Goal: Task Accomplishment & Management: Use online tool/utility

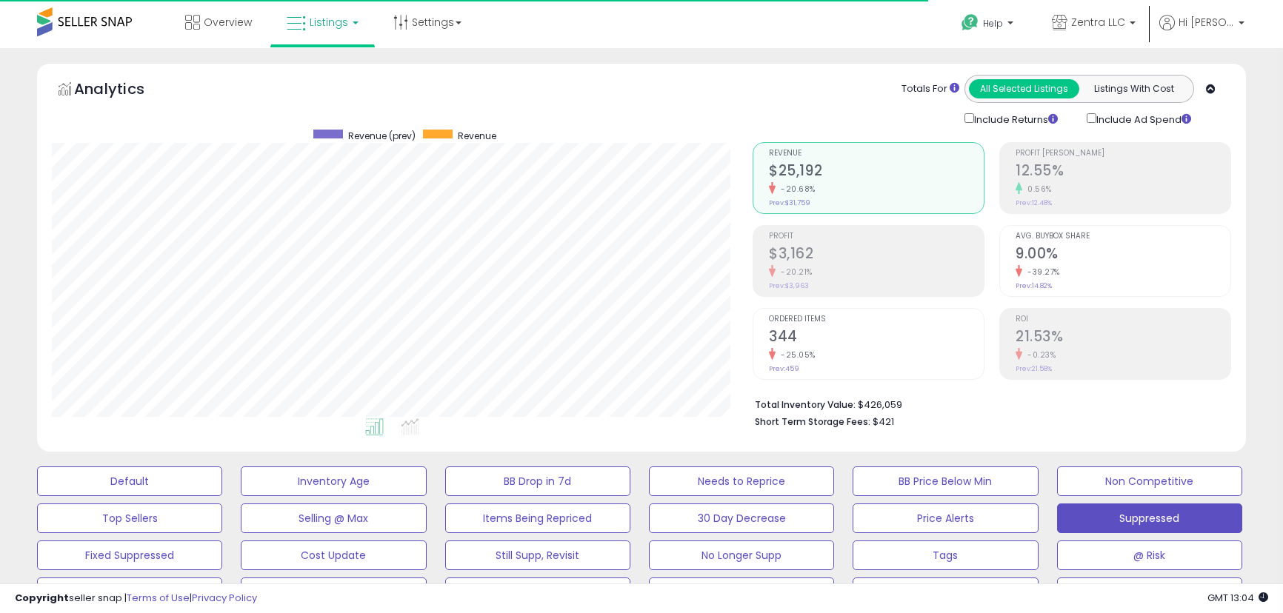
select select "**"
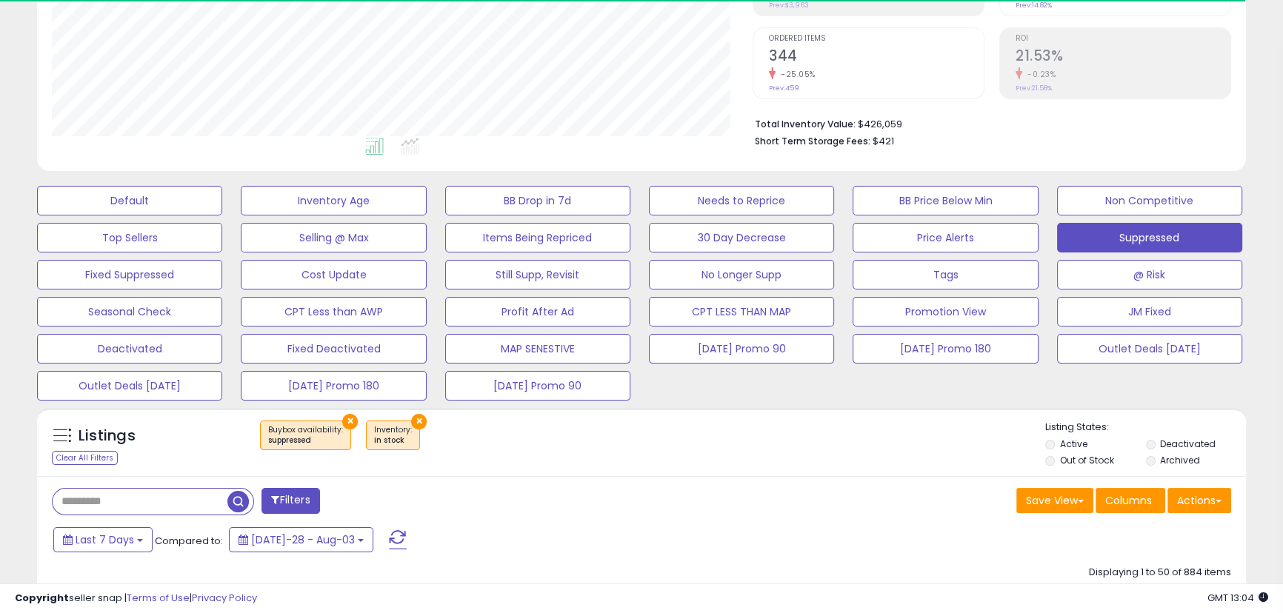
scroll to position [455, 0]
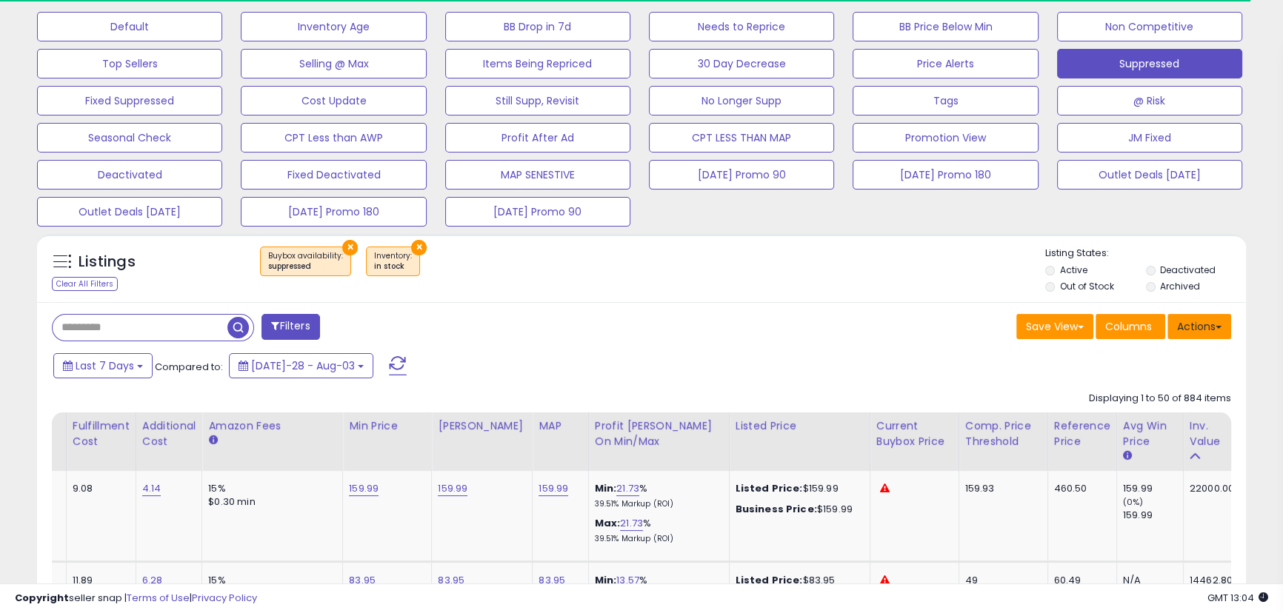
click at [1192, 322] on button "Actions" at bounding box center [1200, 326] width 64 height 25
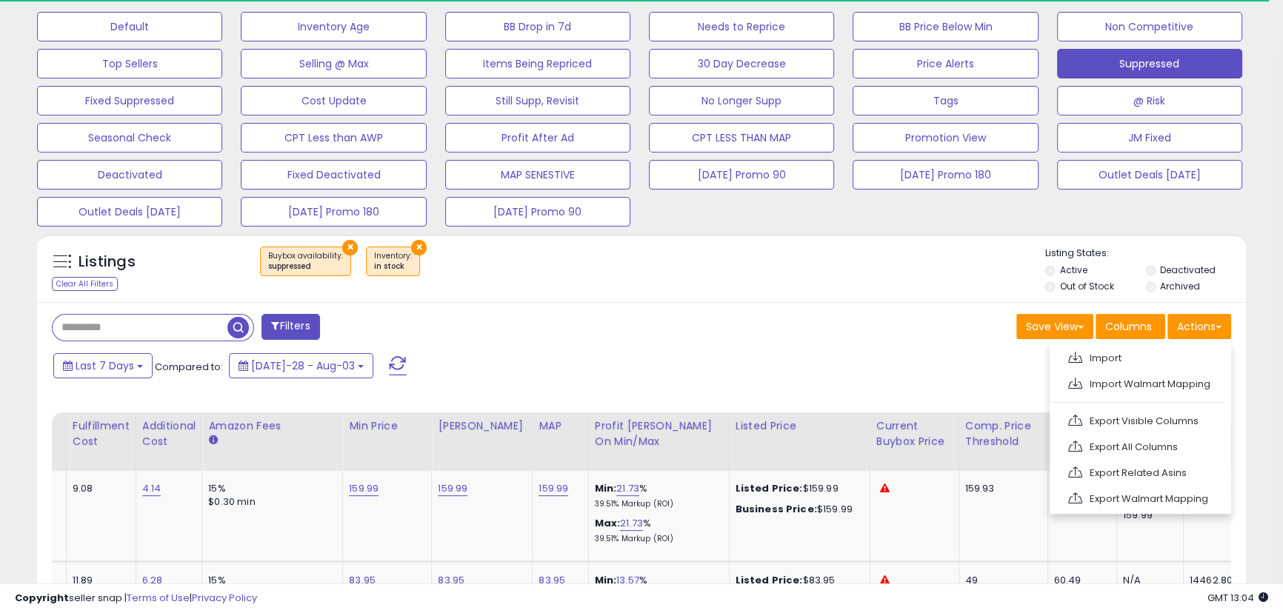
drag, startPoint x: 824, startPoint y: 370, endPoint x: 824, endPoint y: 380, distance: 10.4
click at [824, 370] on div "Last 7 Days Compared to: Jul-28 - Aug-03" at bounding box center [492, 367] width 885 height 33
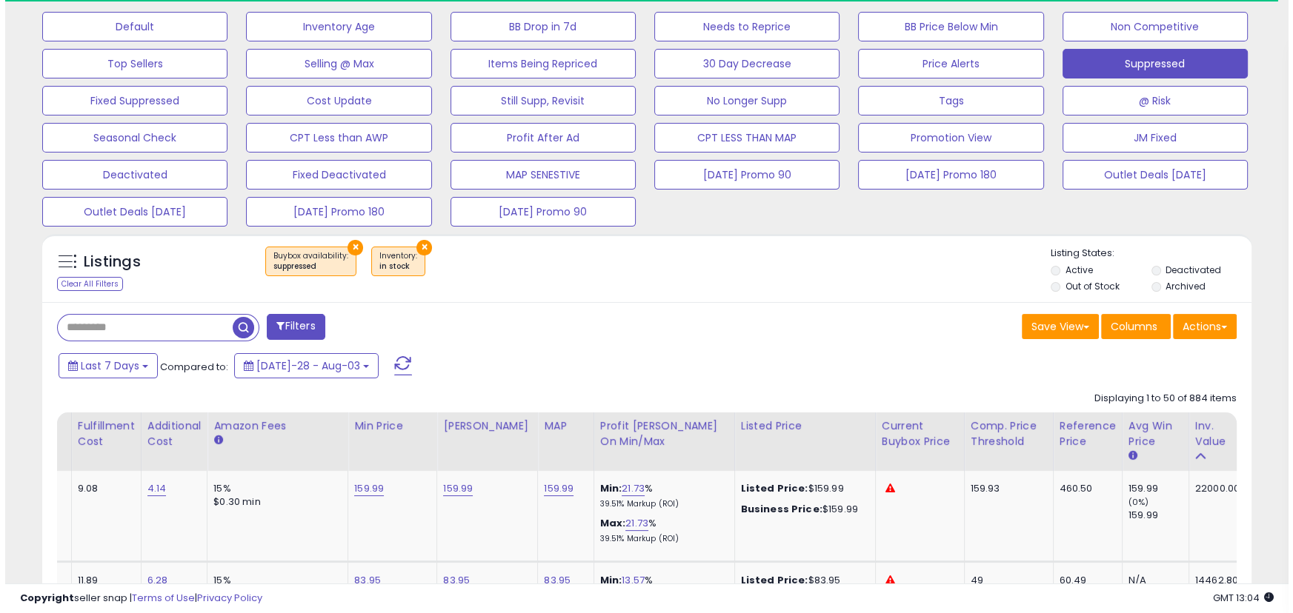
scroll to position [0, 545]
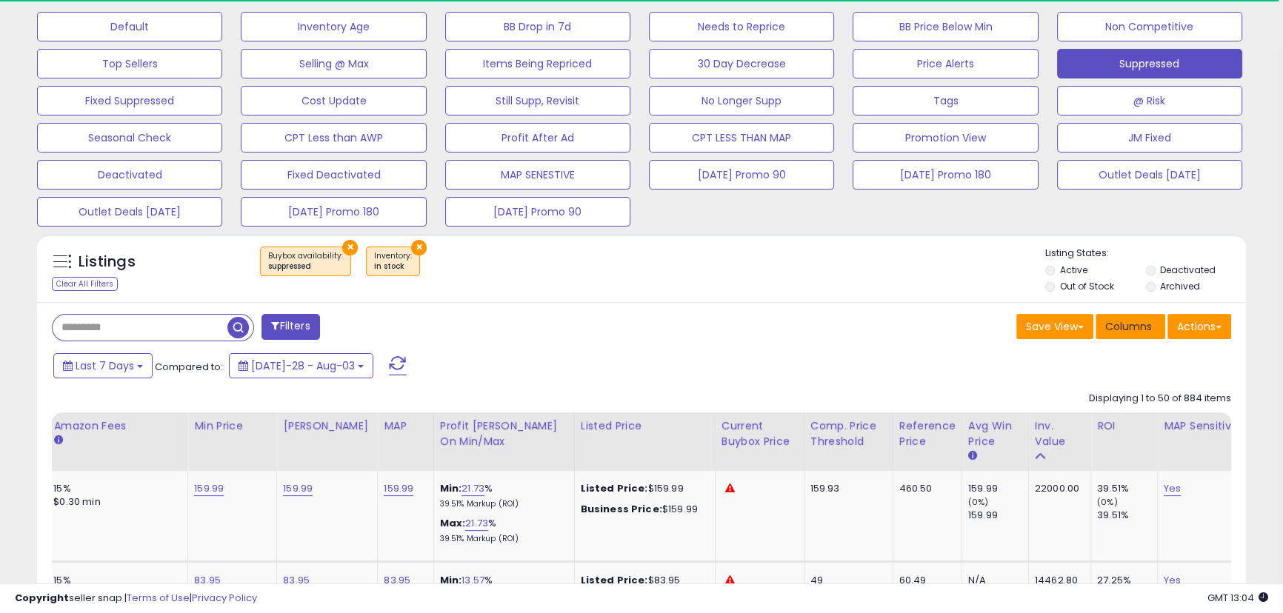
click at [1163, 329] on button "Columns" at bounding box center [1131, 326] width 70 height 25
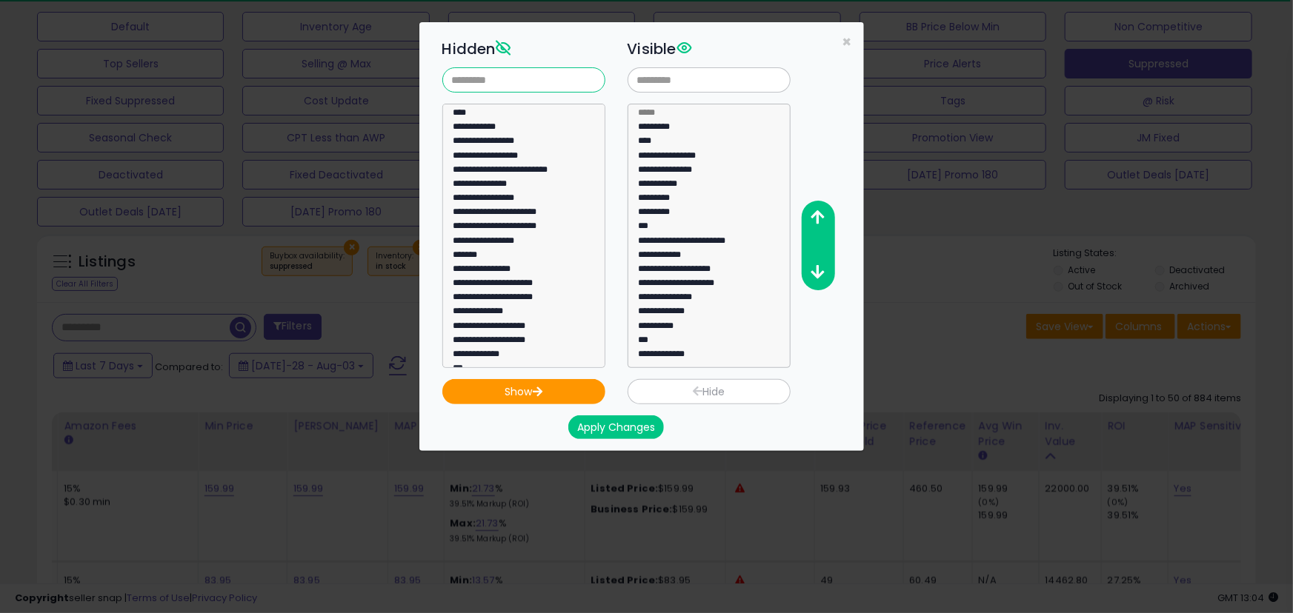
click at [531, 70] on input "text" at bounding box center [523, 79] width 163 height 25
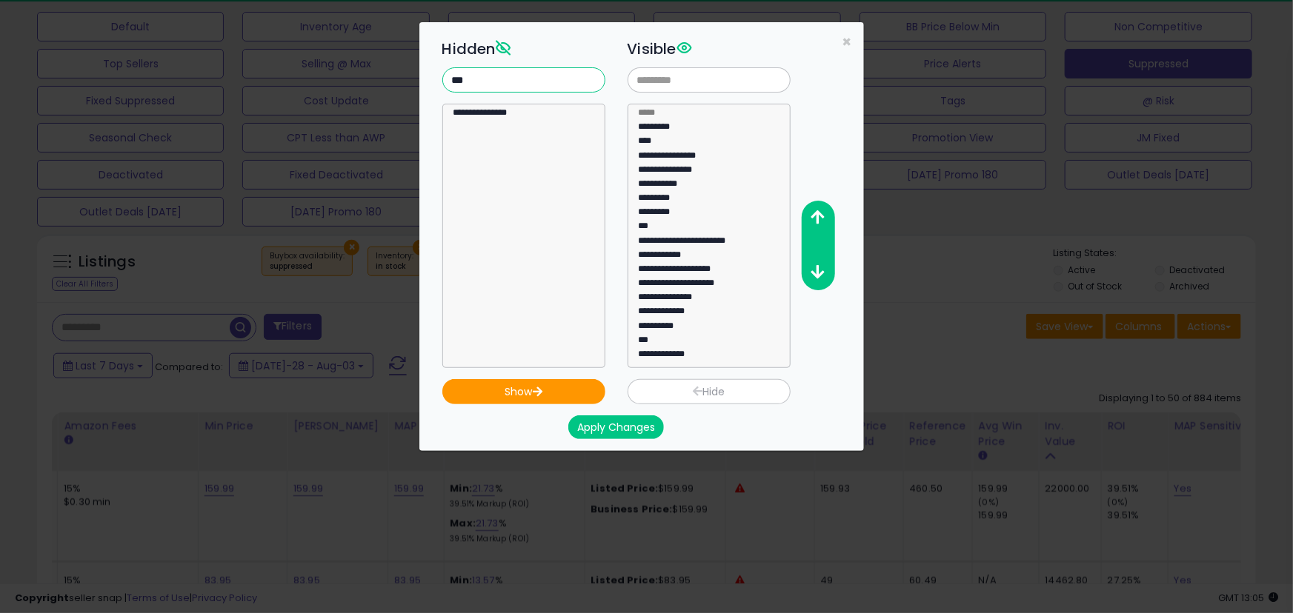
type input "***"
click at [910, 219] on div "**********" at bounding box center [646, 306] width 1293 height 613
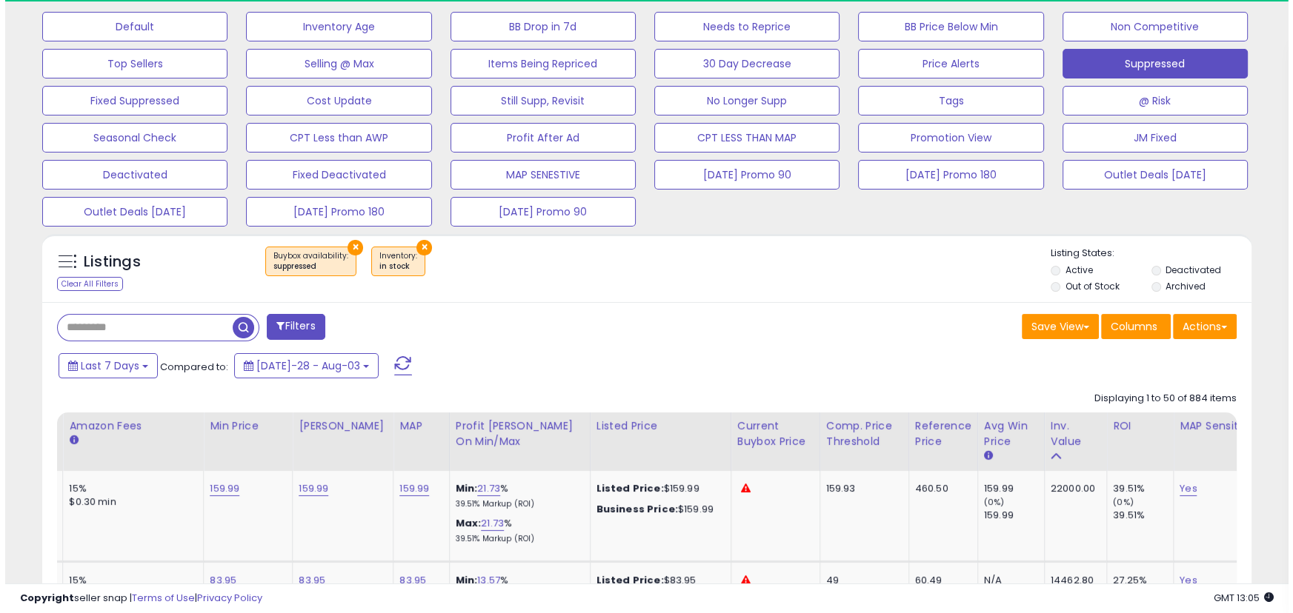
scroll to position [740610, 740212]
click at [1185, 323] on button "Actions" at bounding box center [1200, 326] width 64 height 25
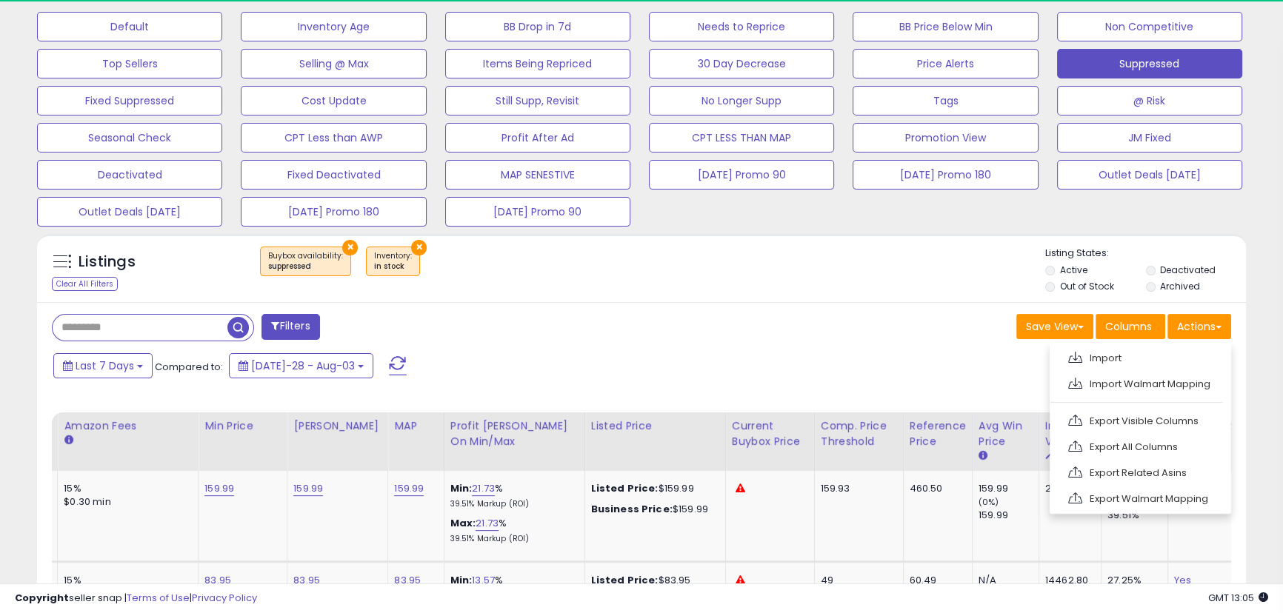
click at [1177, 430] on link "Export Visible Columns" at bounding box center [1139, 421] width 162 height 23
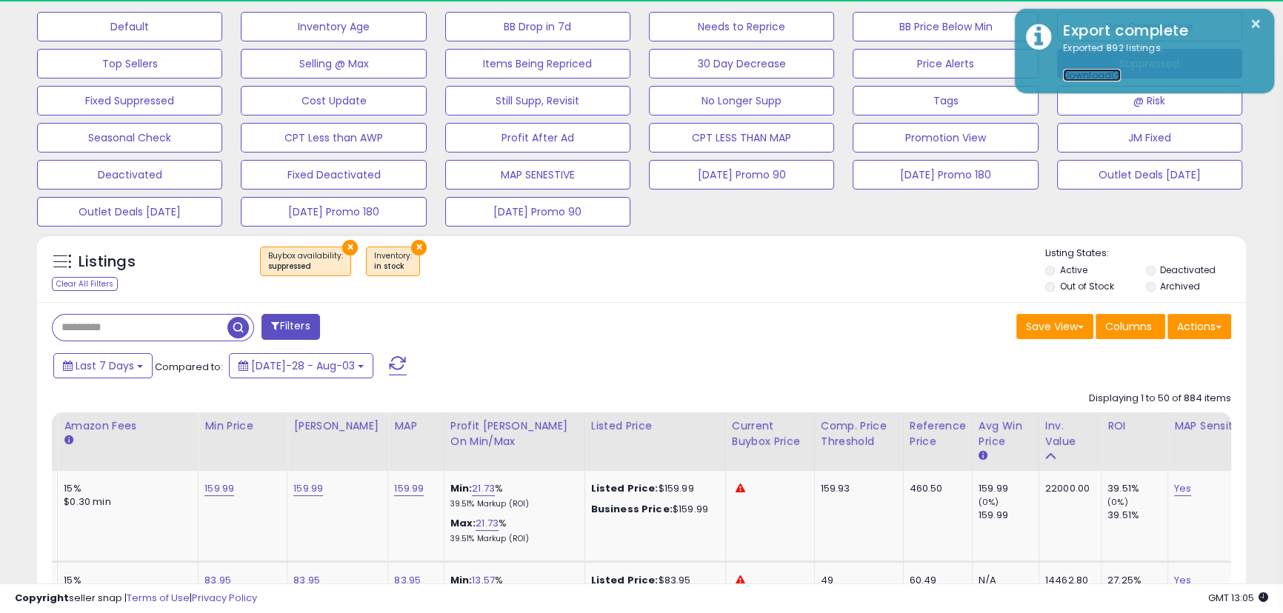
click at [1082, 78] on link "Download" at bounding box center [1092, 75] width 58 height 13
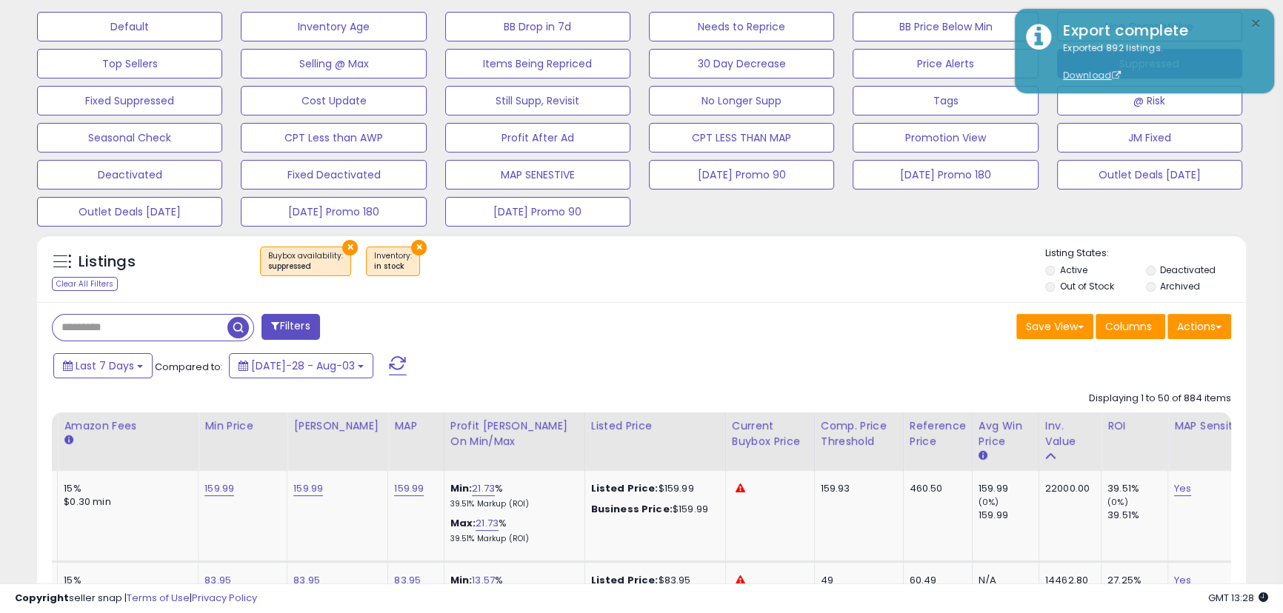
click at [1251, 21] on button "×" at bounding box center [1256, 24] width 12 height 19
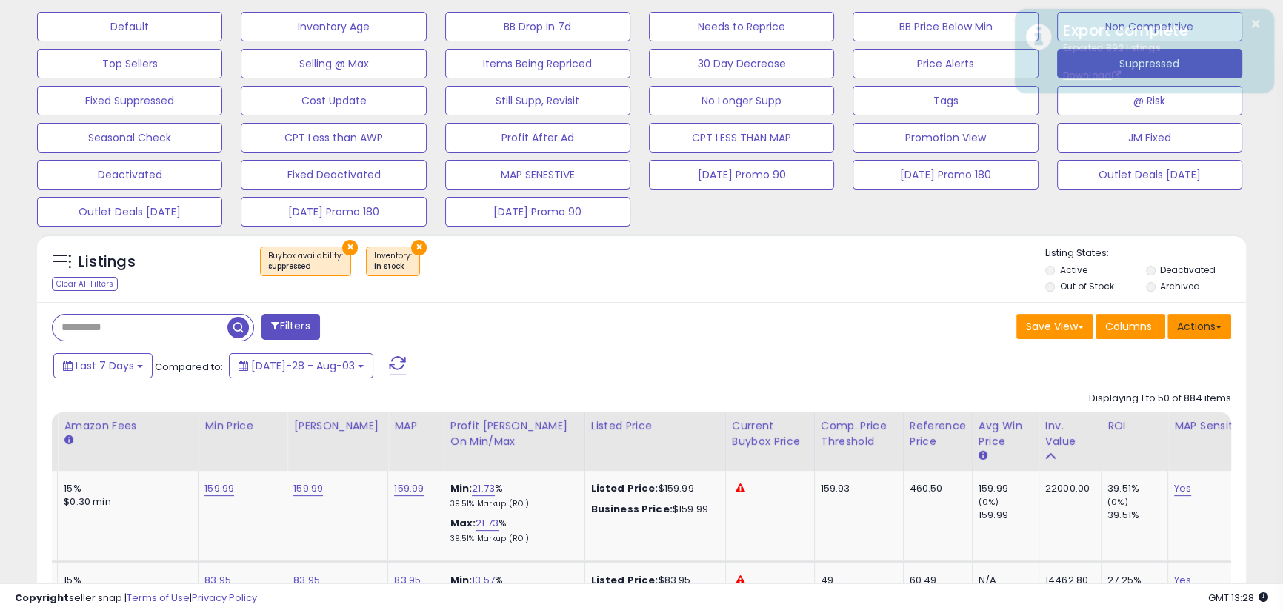
click at [1199, 328] on button "Actions" at bounding box center [1200, 326] width 64 height 25
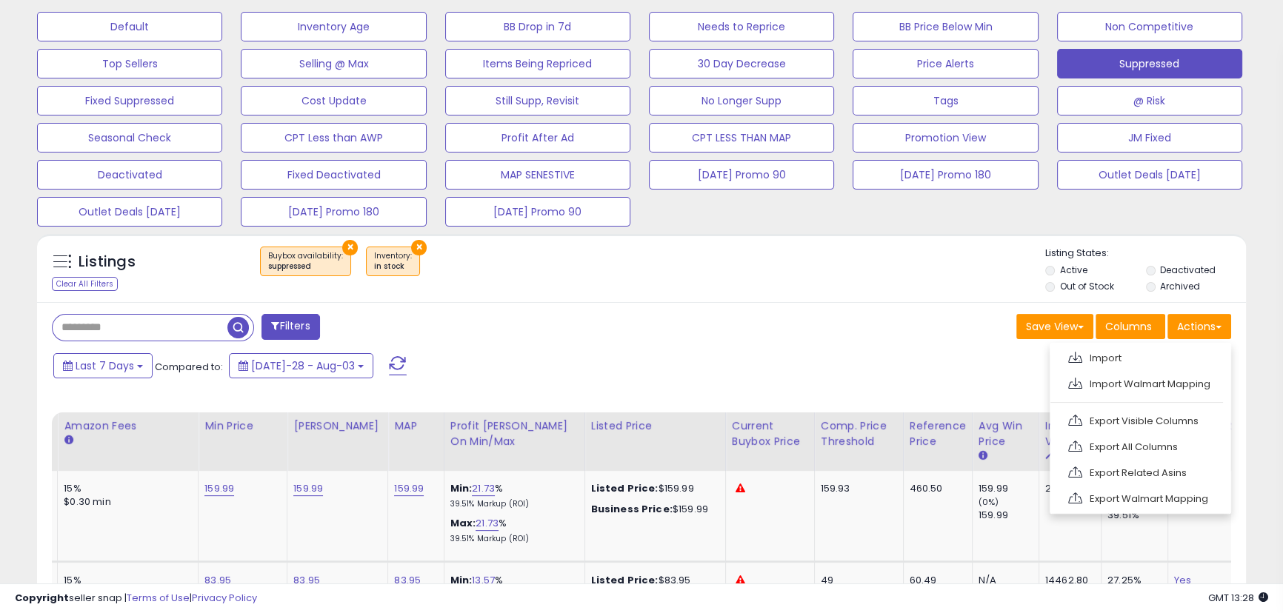
click at [1138, 356] on link "Import" at bounding box center [1139, 358] width 162 height 23
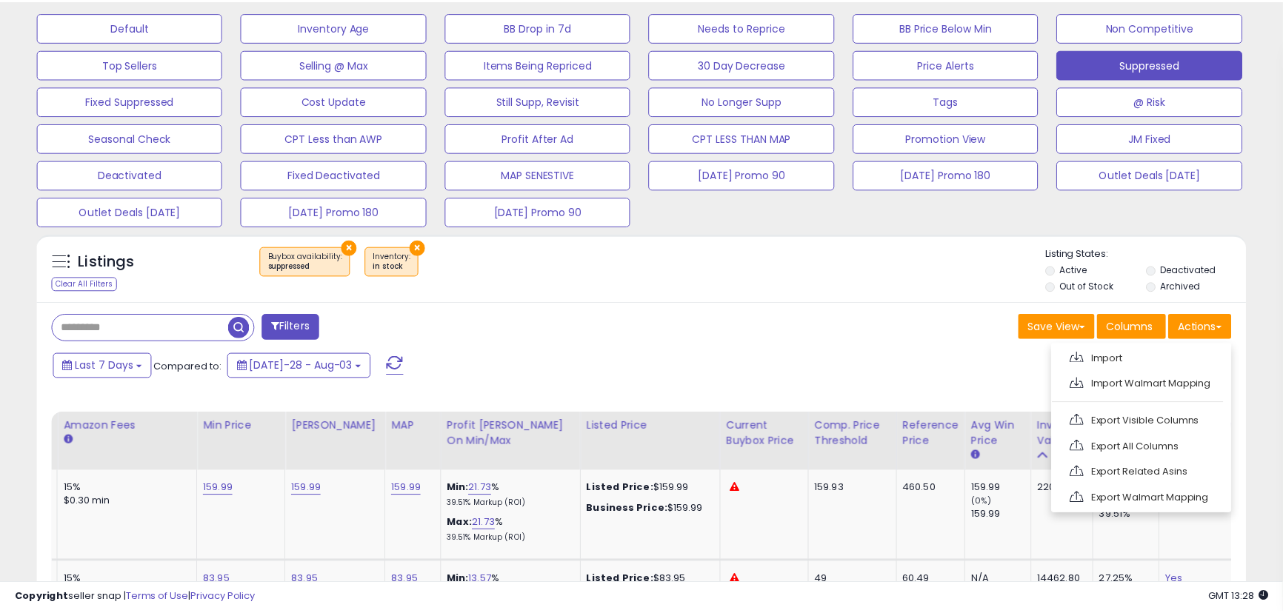
scroll to position [304, 707]
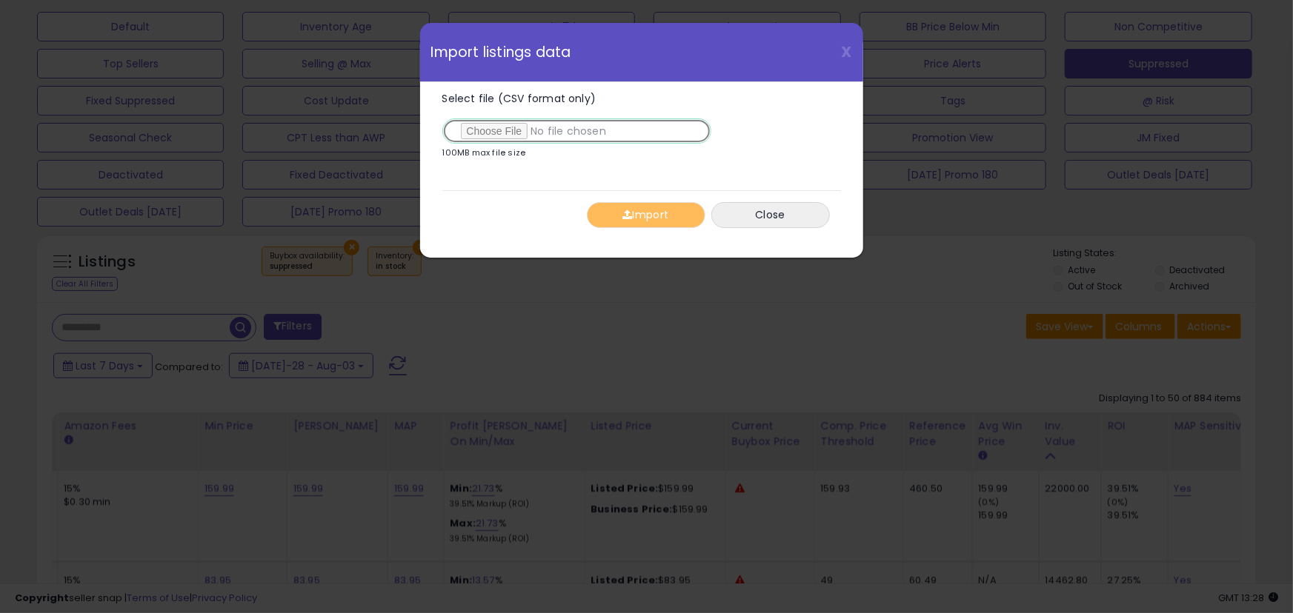
click at [501, 133] on input "Select file (CSV format only)" at bounding box center [576, 131] width 269 height 25
type input "**********"
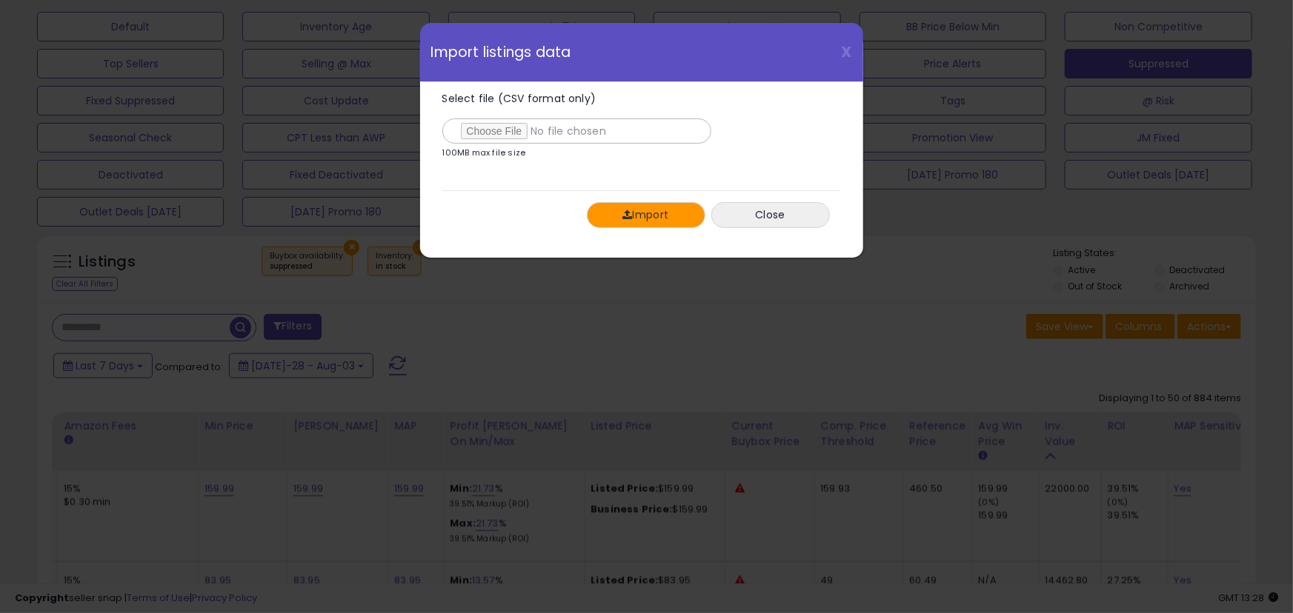
click at [622, 222] on button "Import" at bounding box center [646, 215] width 119 height 26
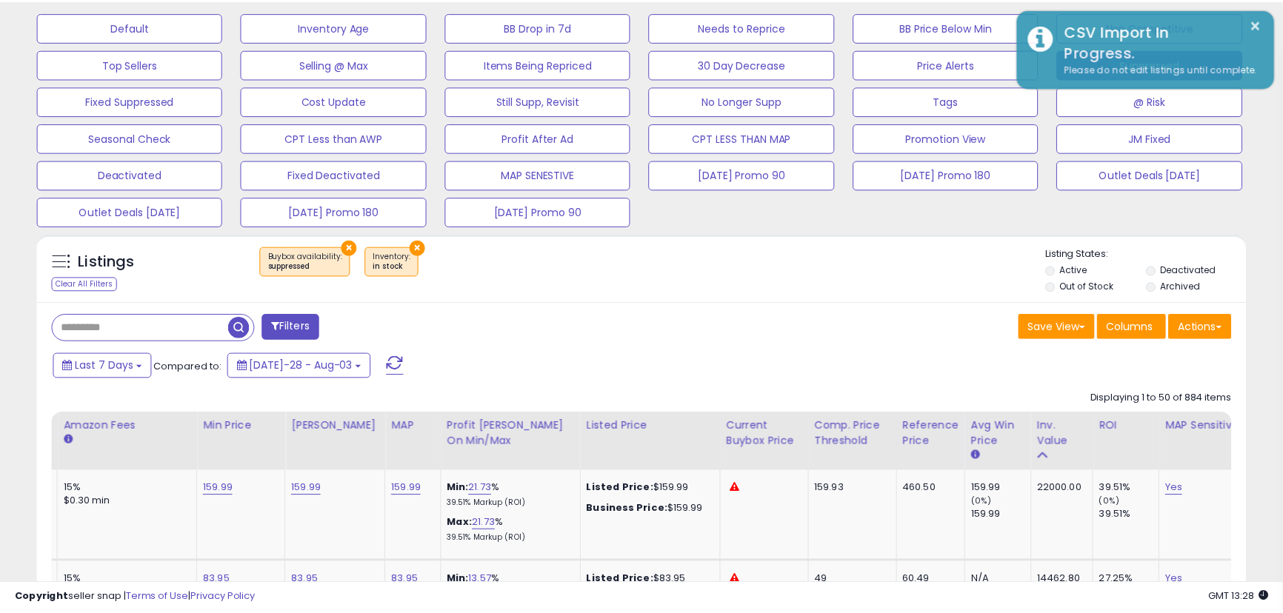
scroll to position [740610, 740212]
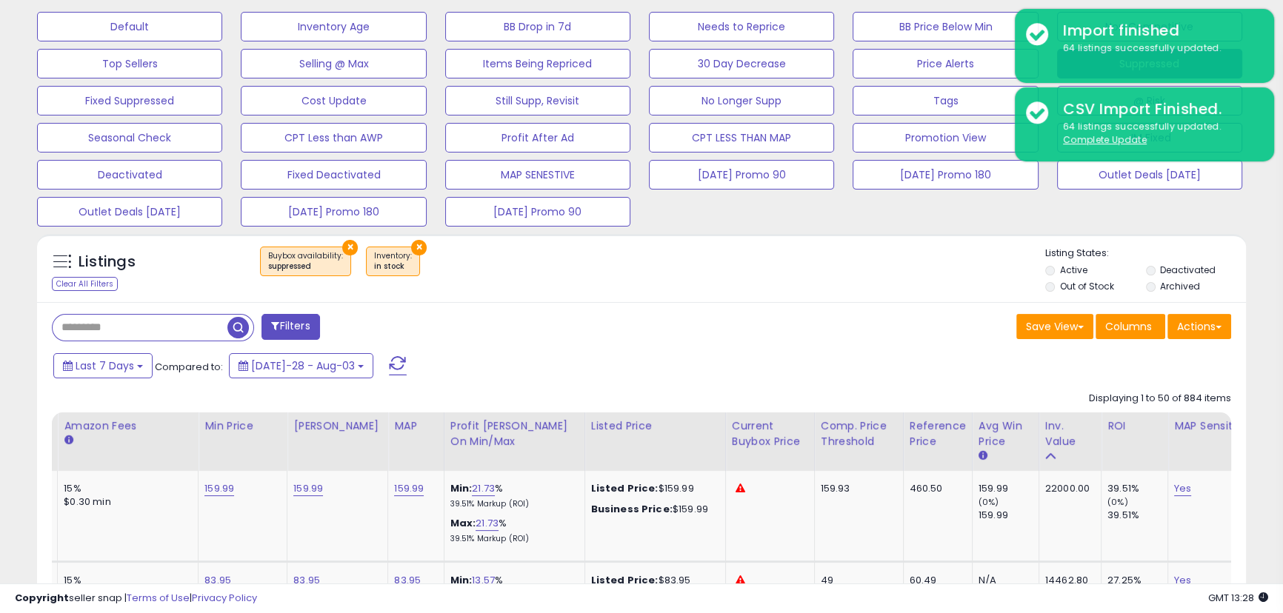
click at [1099, 141] on u "Complete Update" at bounding box center [1105, 139] width 84 height 13
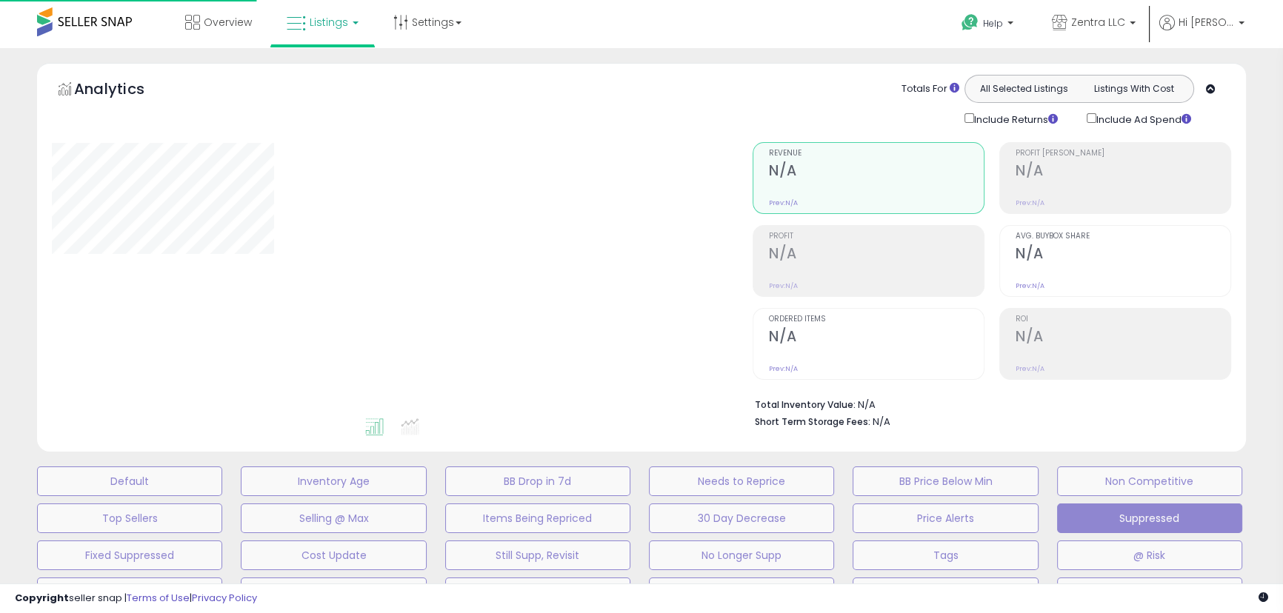
scroll to position [454, 0]
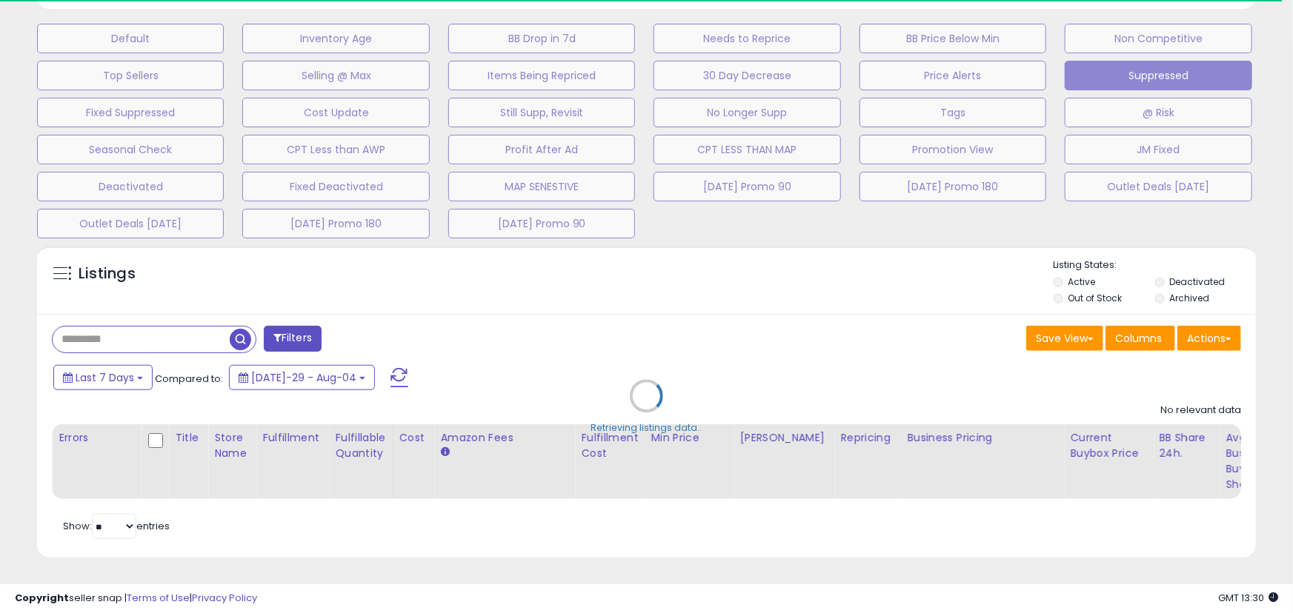
select select "**"
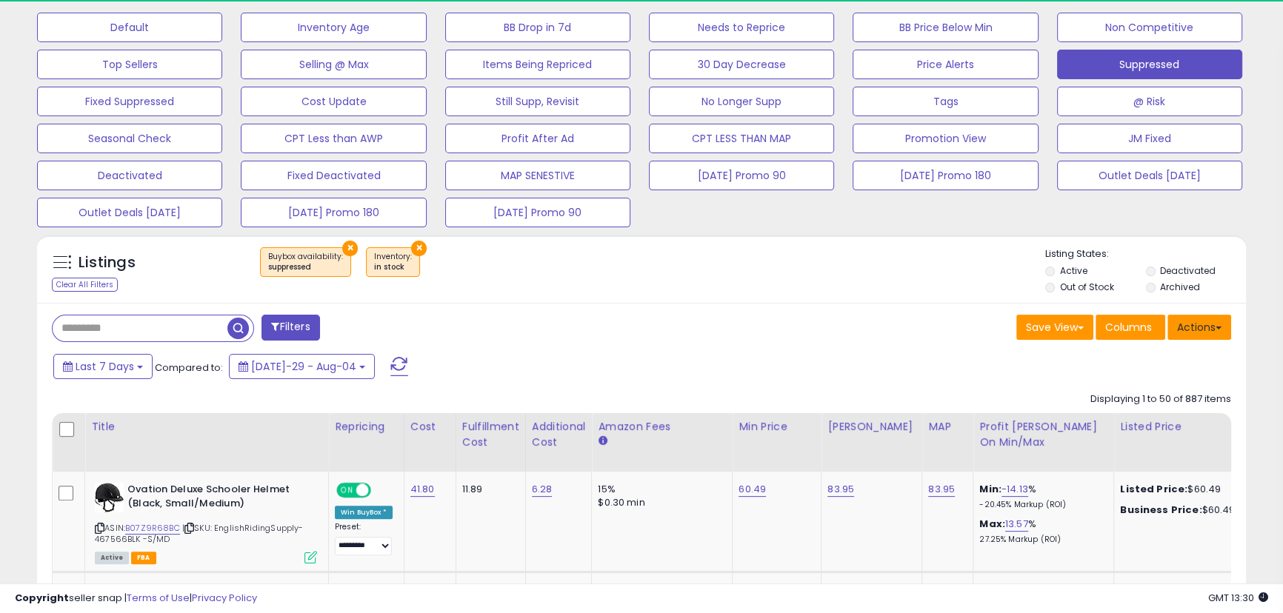
click at [1199, 330] on button "Actions" at bounding box center [1200, 327] width 64 height 25
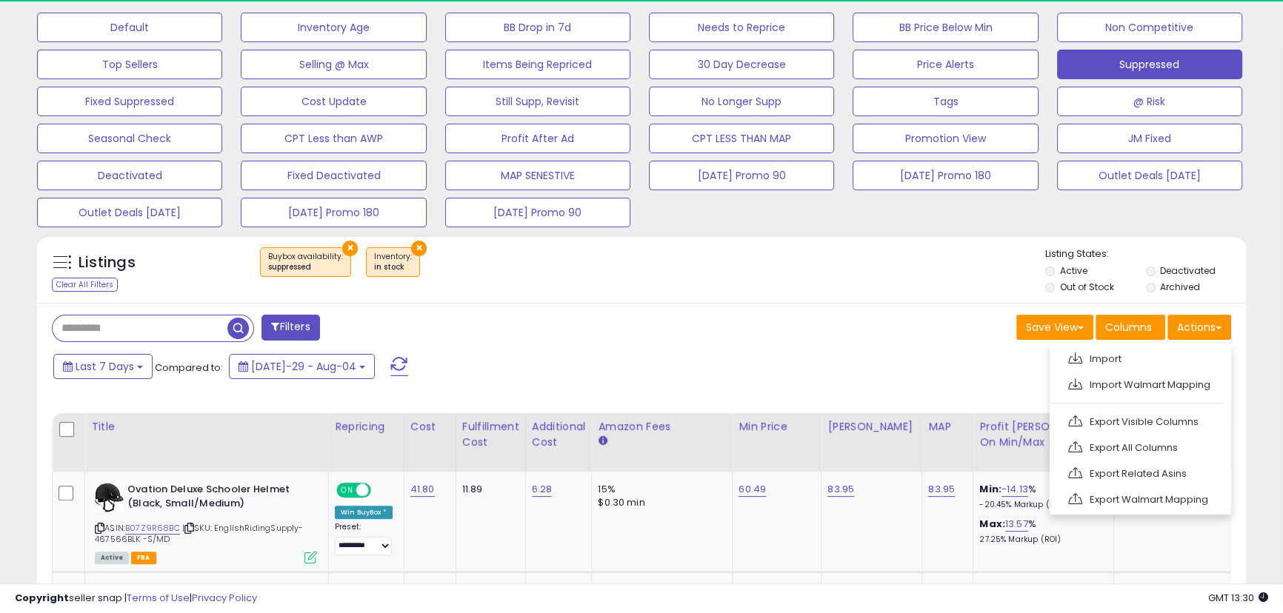
click at [1179, 420] on link "Export Visible Columns" at bounding box center [1139, 421] width 162 height 23
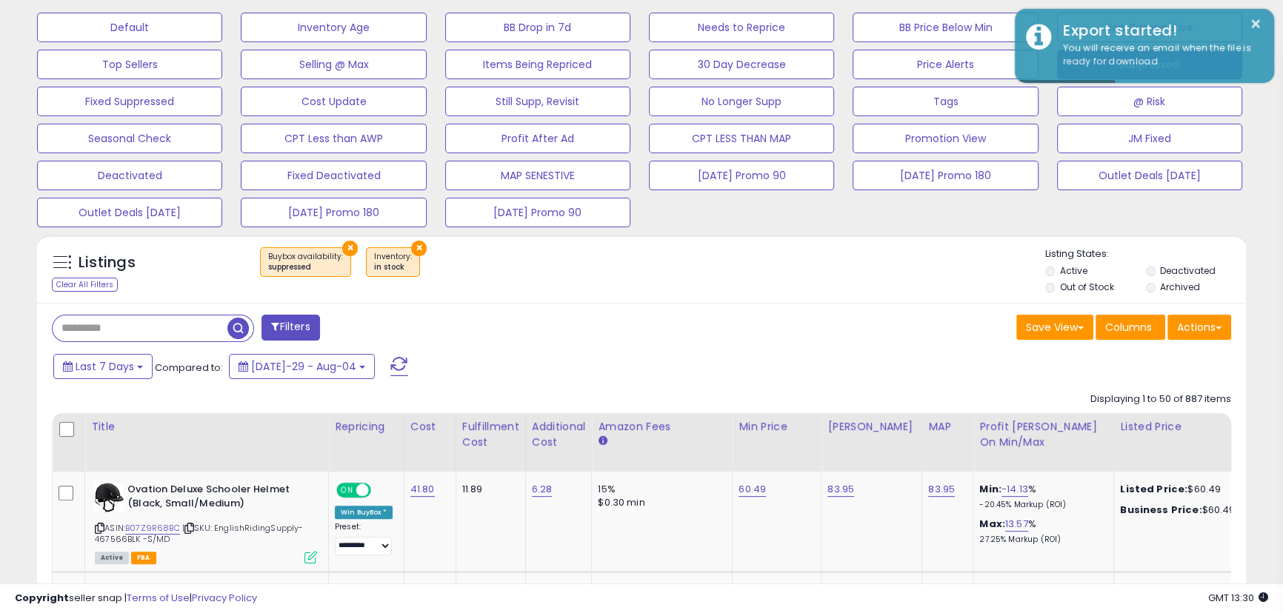
scroll to position [304, 700]
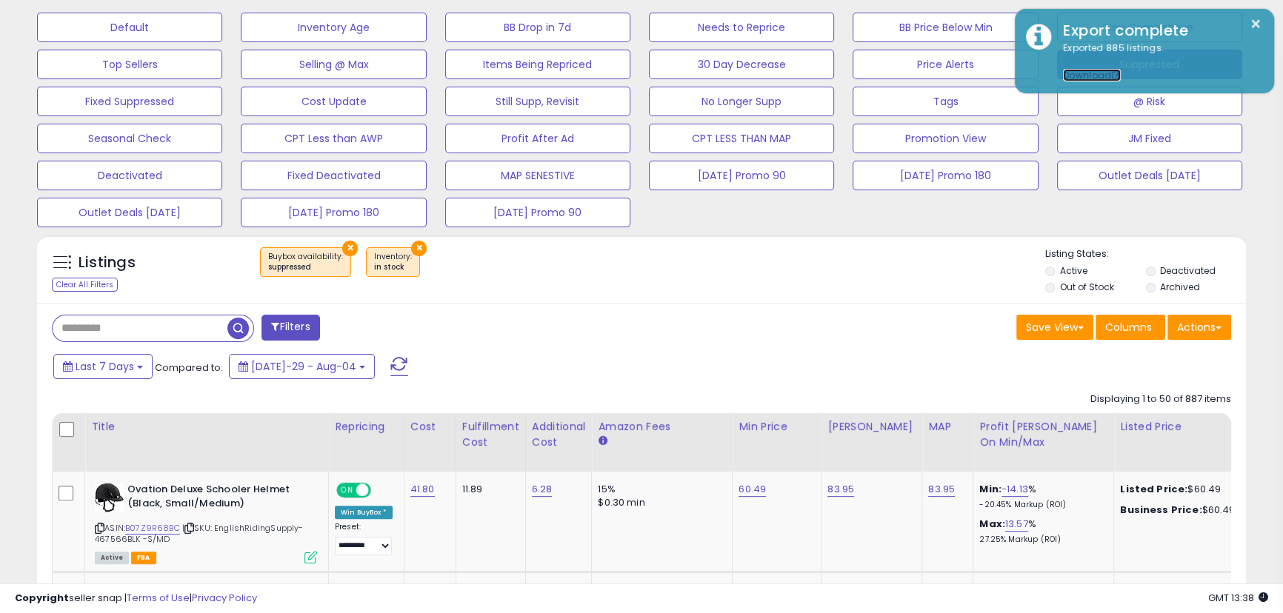
click at [1083, 74] on link "Download" at bounding box center [1092, 75] width 58 height 13
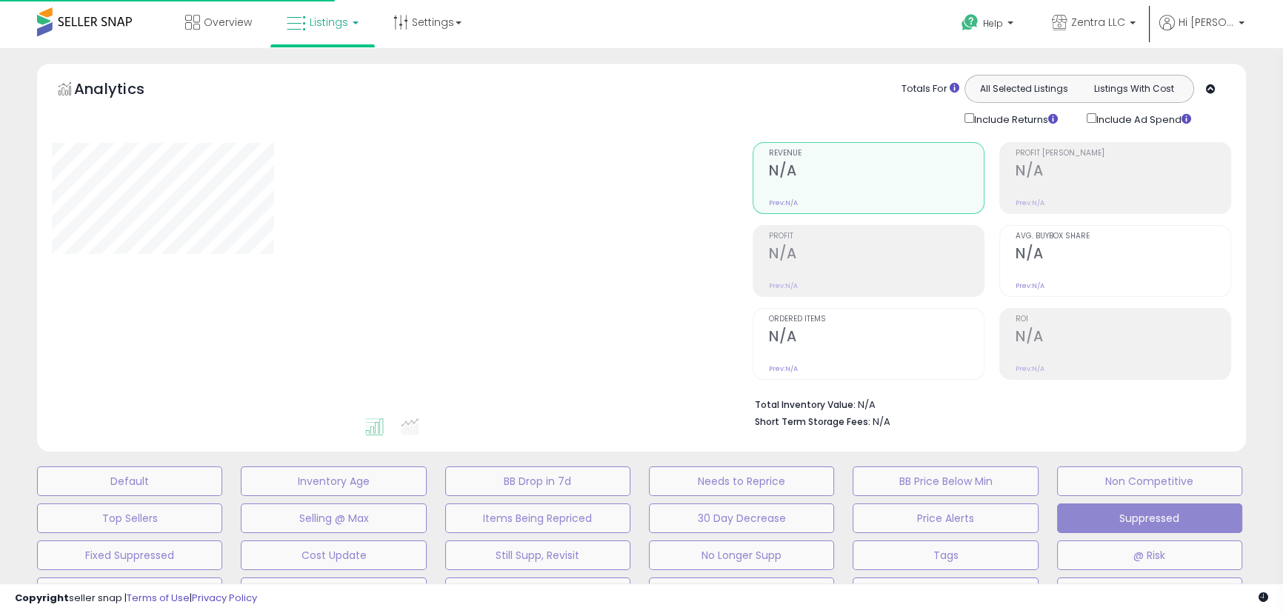
scroll to position [454, 0]
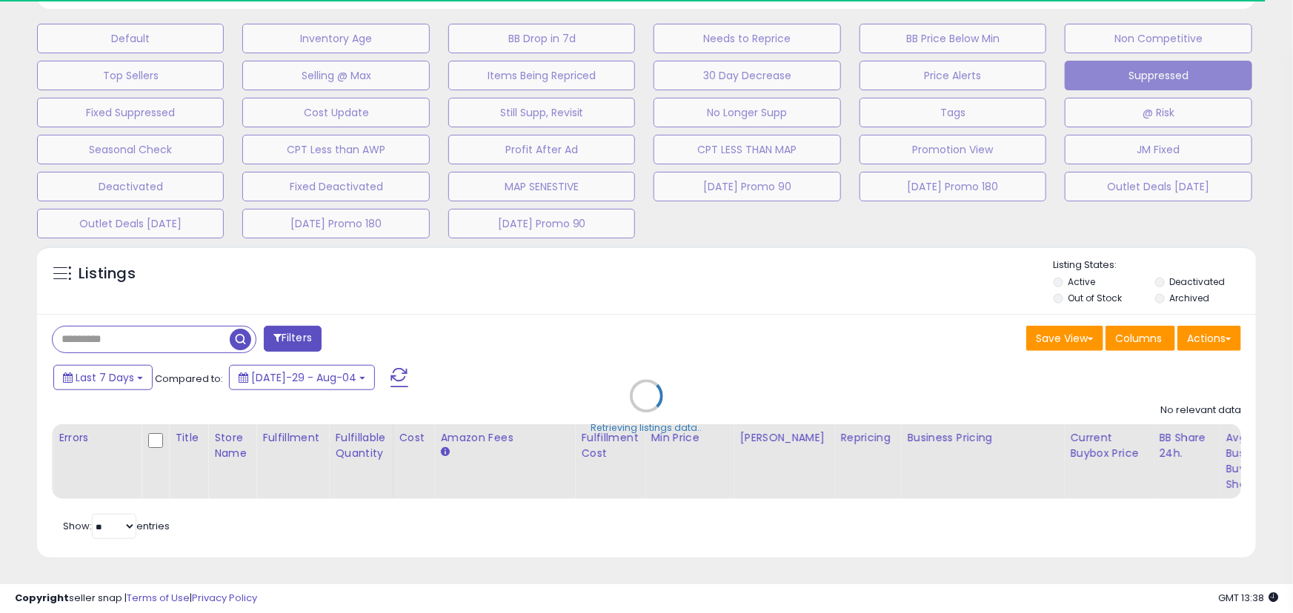
select select "**"
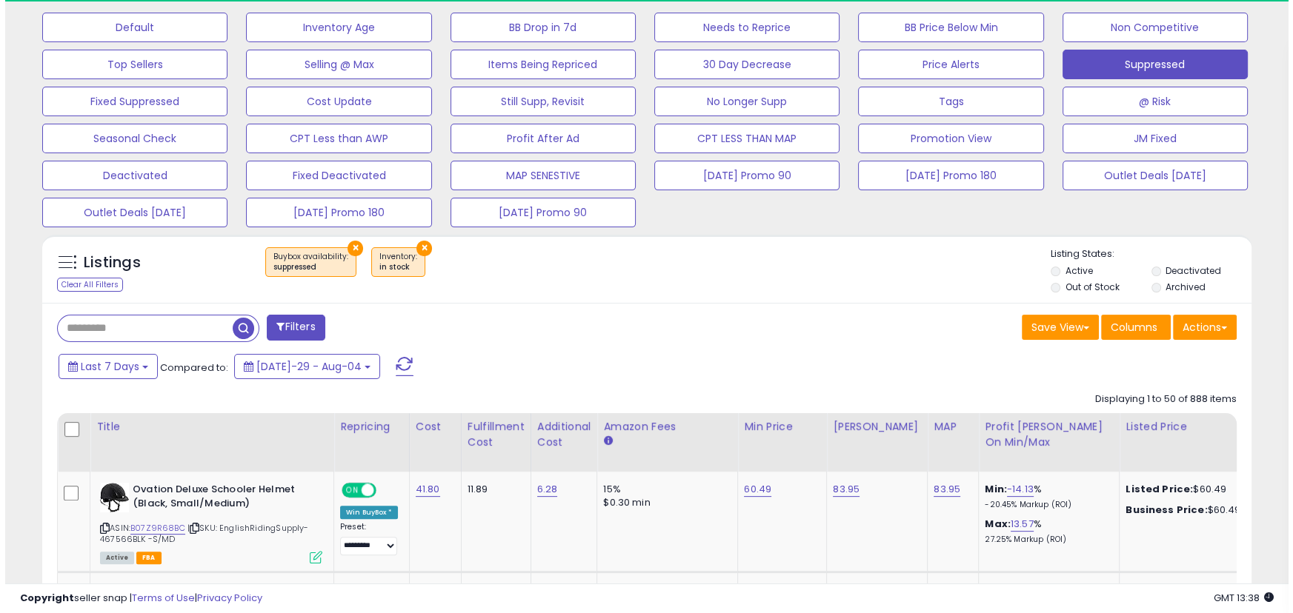
scroll to position [304, 700]
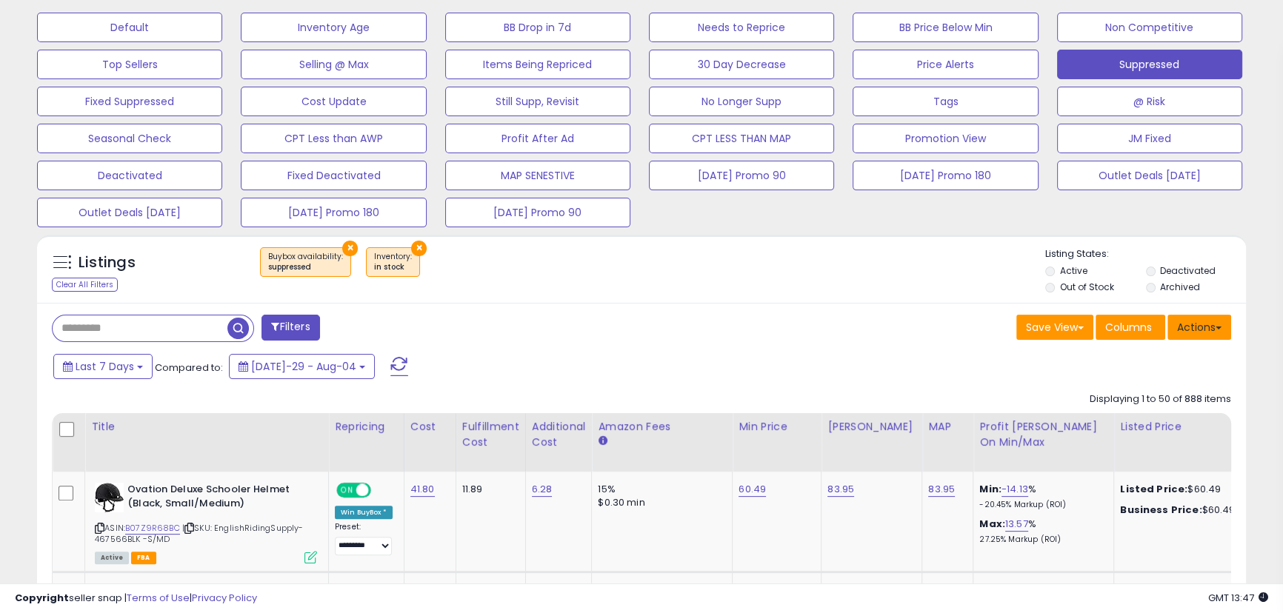
click at [1191, 322] on button "Actions" at bounding box center [1200, 327] width 64 height 25
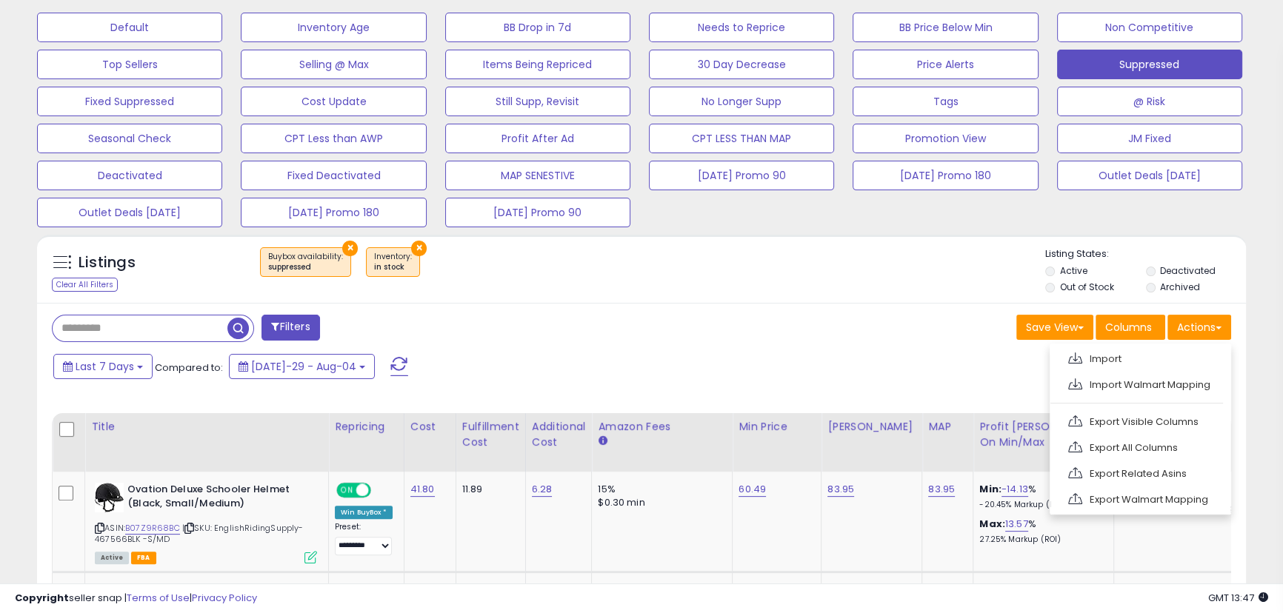
click at [1162, 350] on link "Import" at bounding box center [1139, 358] width 162 height 23
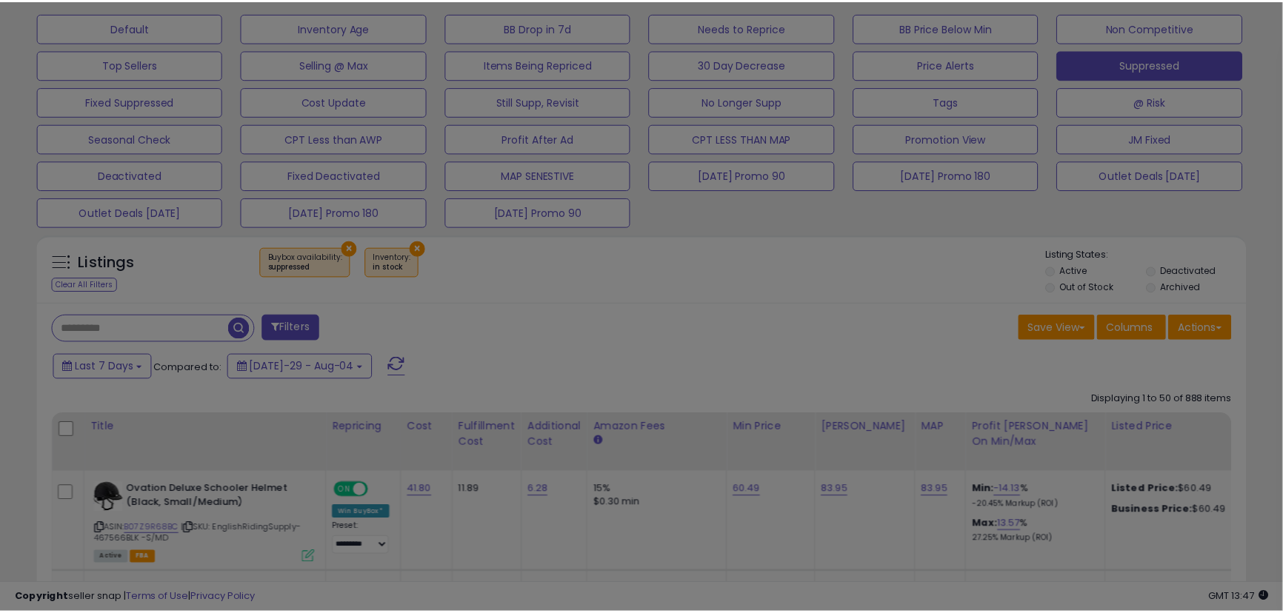
scroll to position [304, 707]
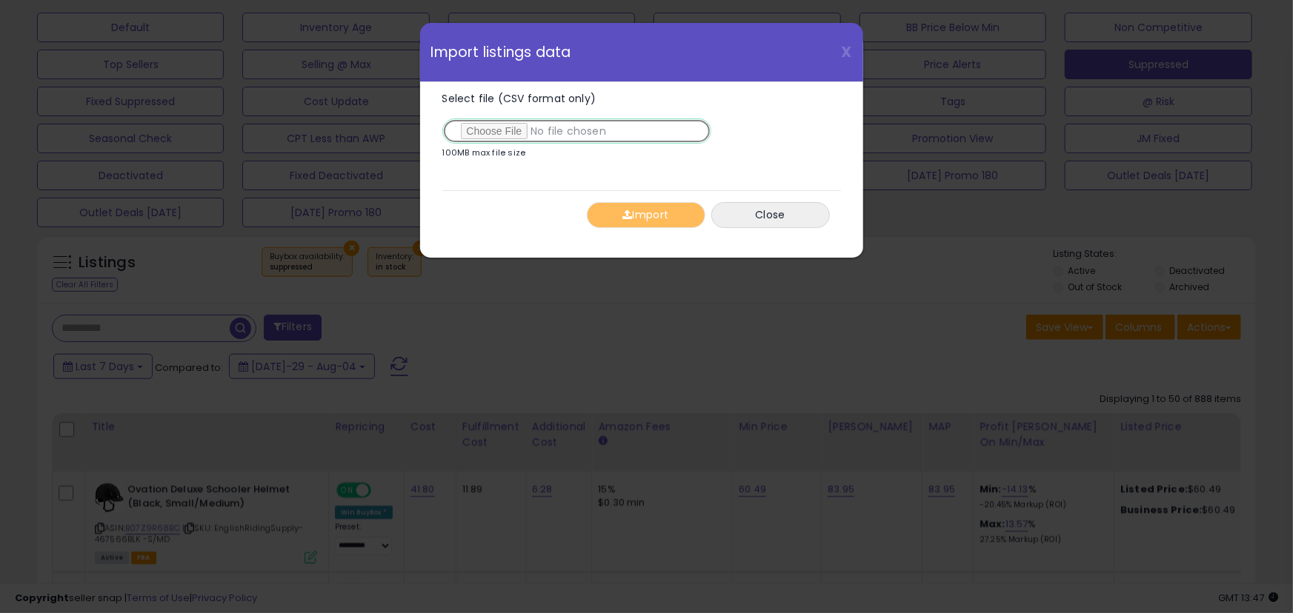
click at [491, 125] on input "Select file (CSV format only)" at bounding box center [576, 131] width 269 height 25
type input "**********"
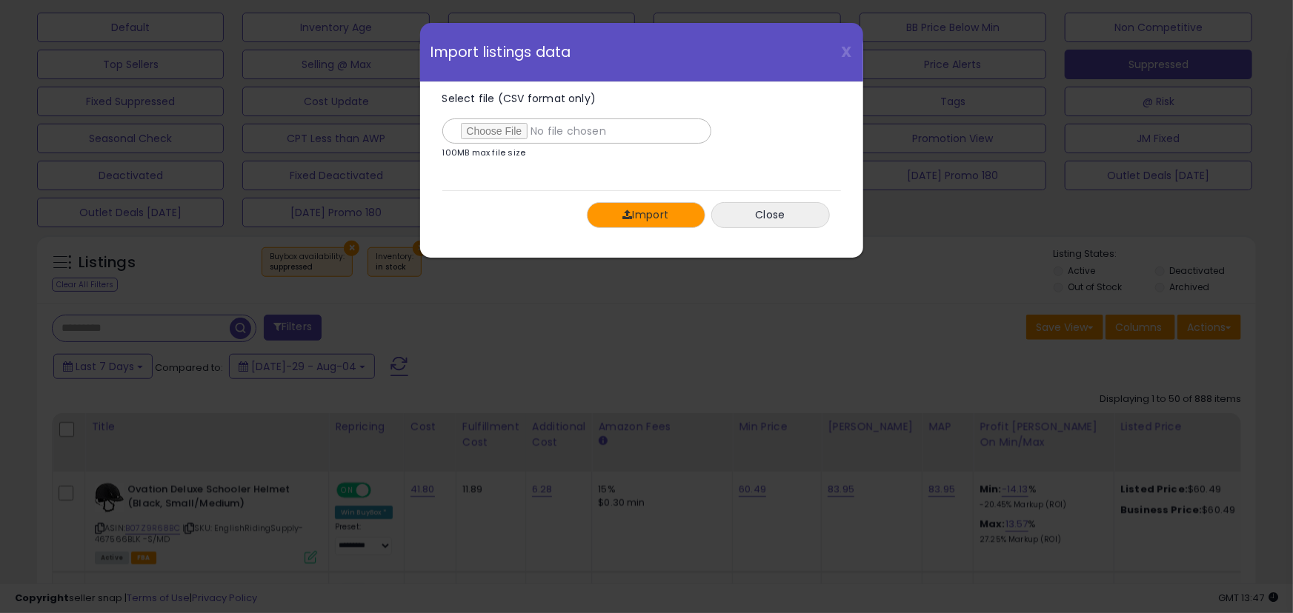
click at [624, 219] on span "button" at bounding box center [627, 215] width 10 height 10
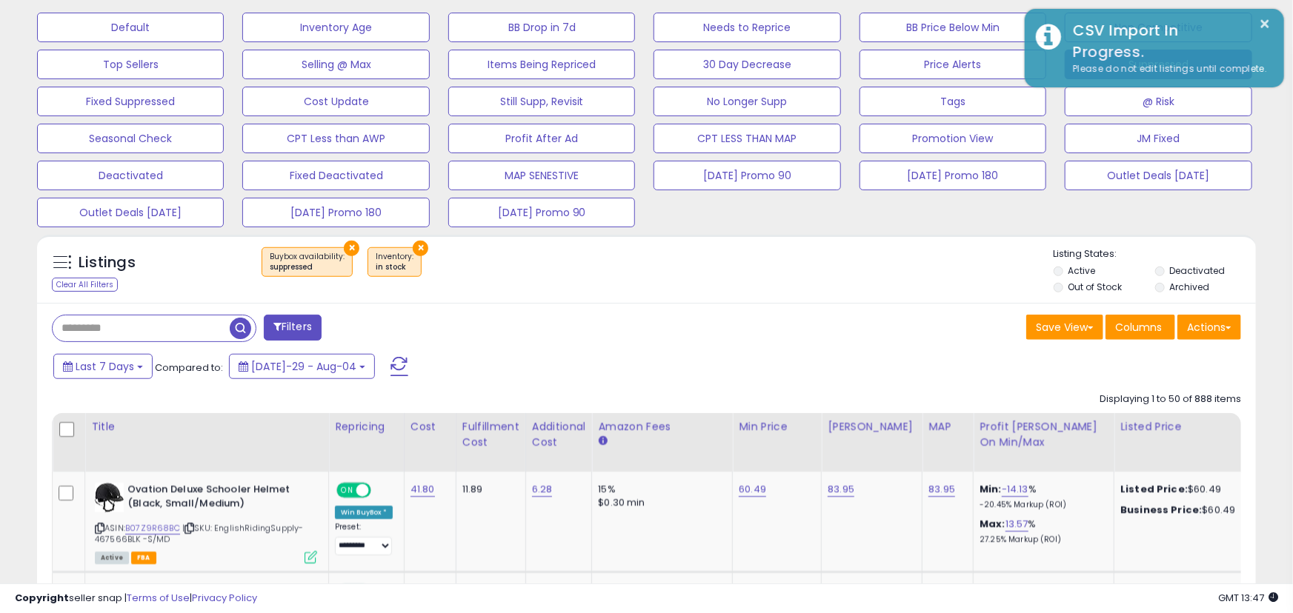
scroll to position [740610, 740212]
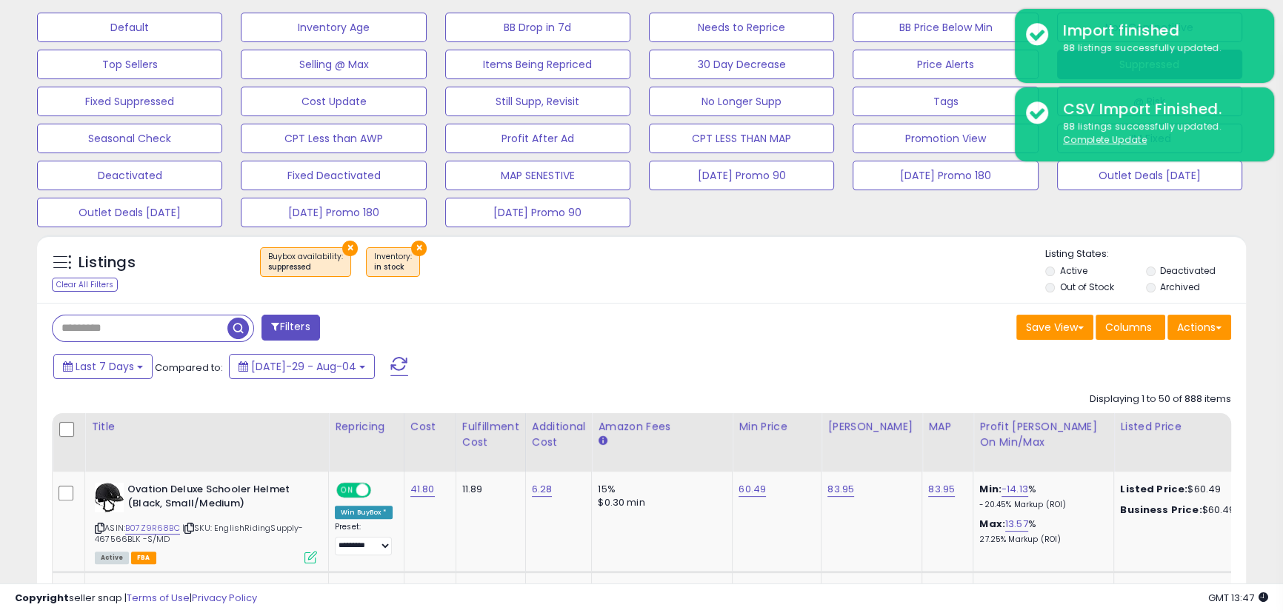
click at [1115, 139] on u "Complete Update" at bounding box center [1105, 139] width 84 height 13
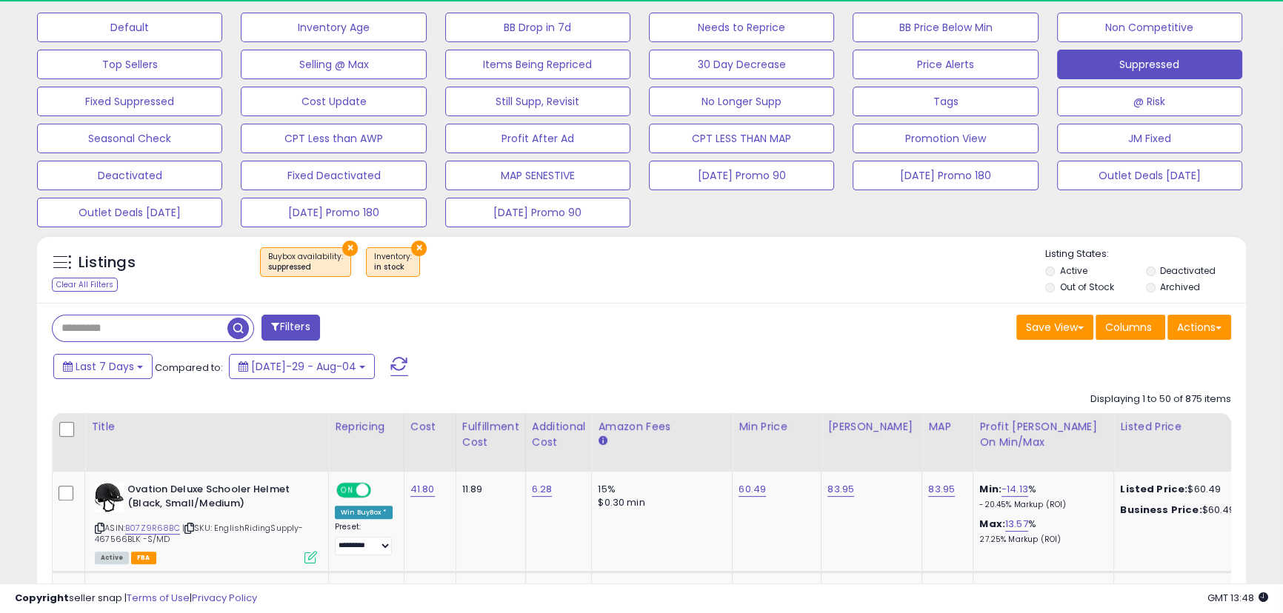
scroll to position [304, 700]
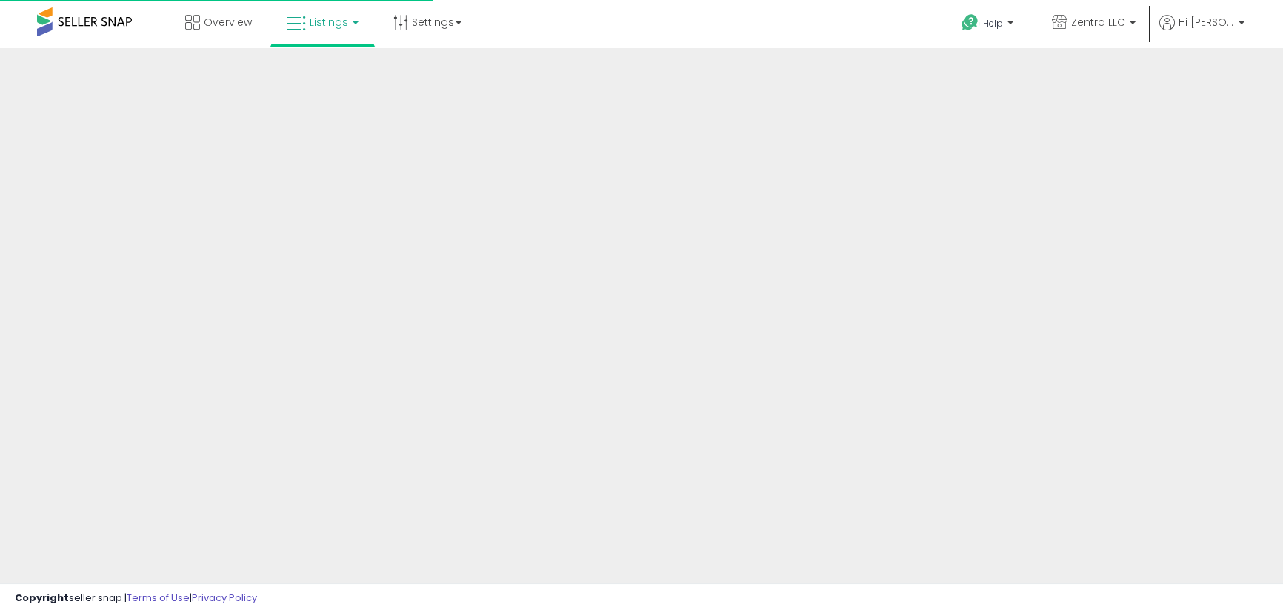
scroll to position [454, 0]
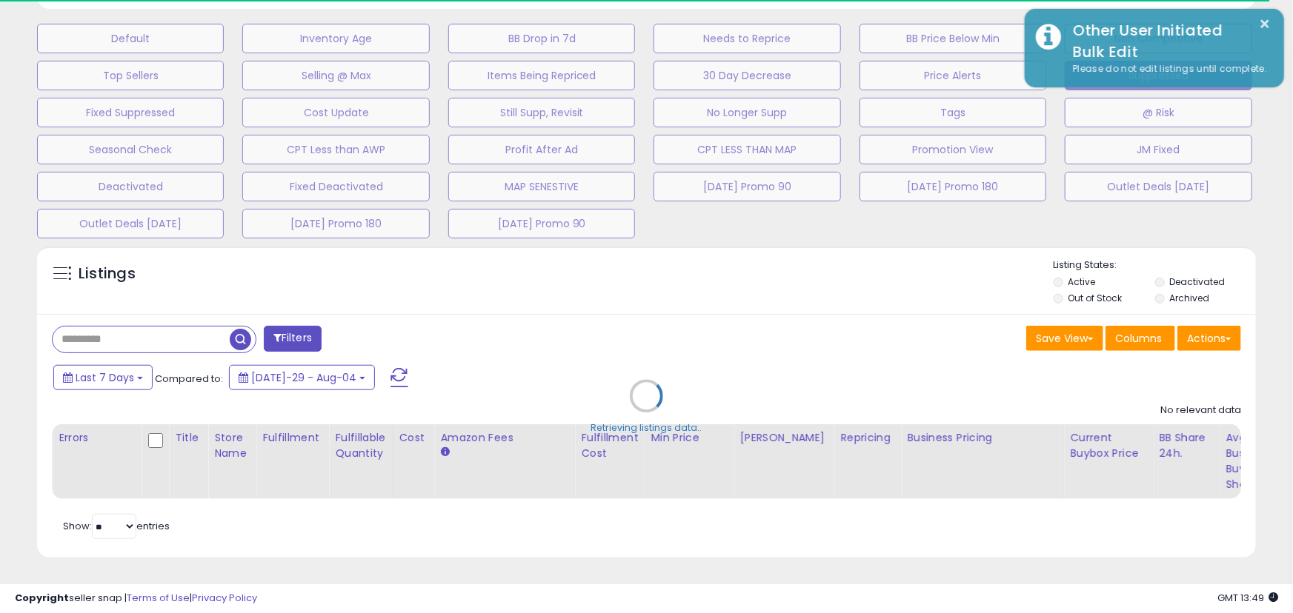
select select "**"
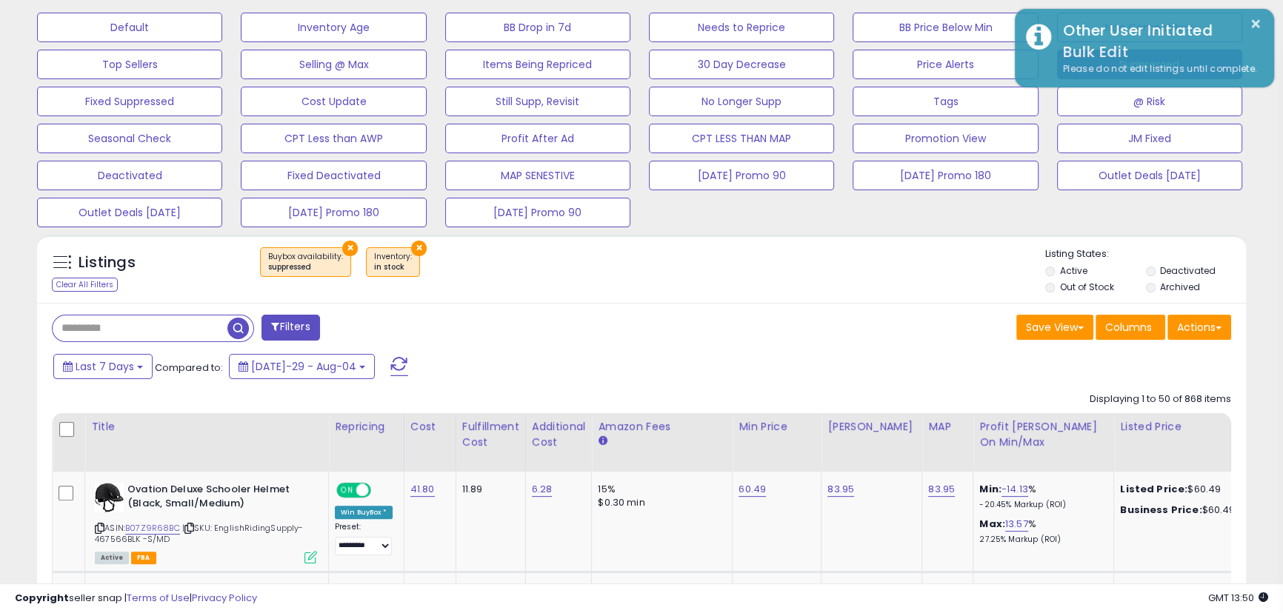
scroll to position [304, 700]
click at [1257, 27] on button "×" at bounding box center [1256, 24] width 12 height 19
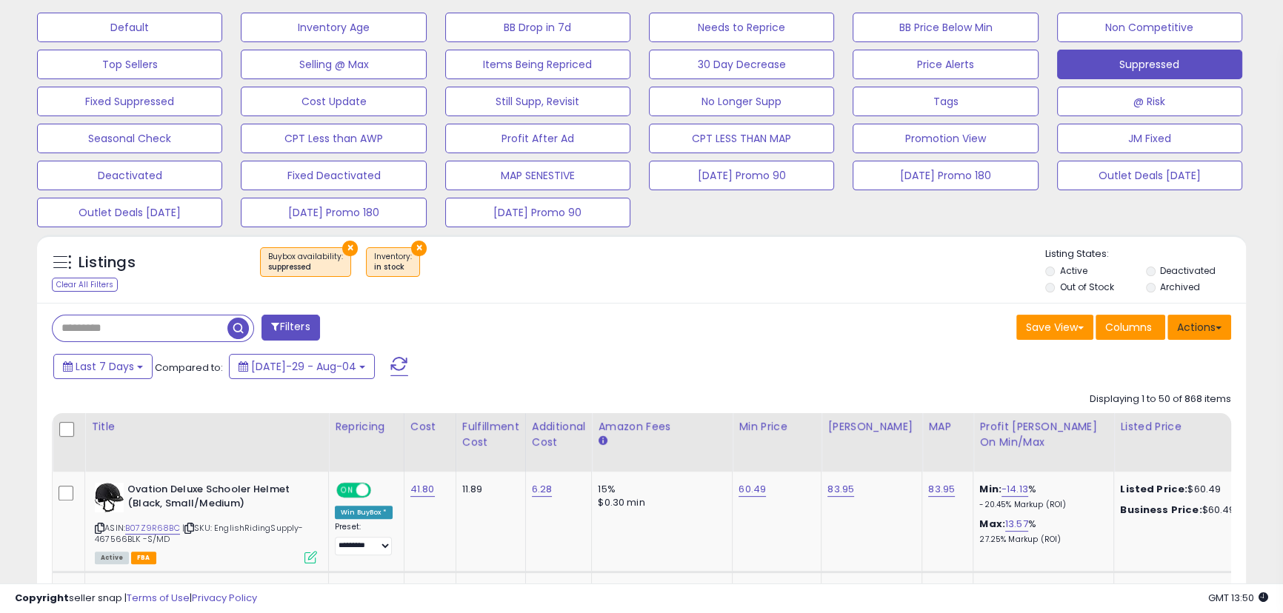
click at [1198, 328] on button "Actions" at bounding box center [1200, 327] width 64 height 25
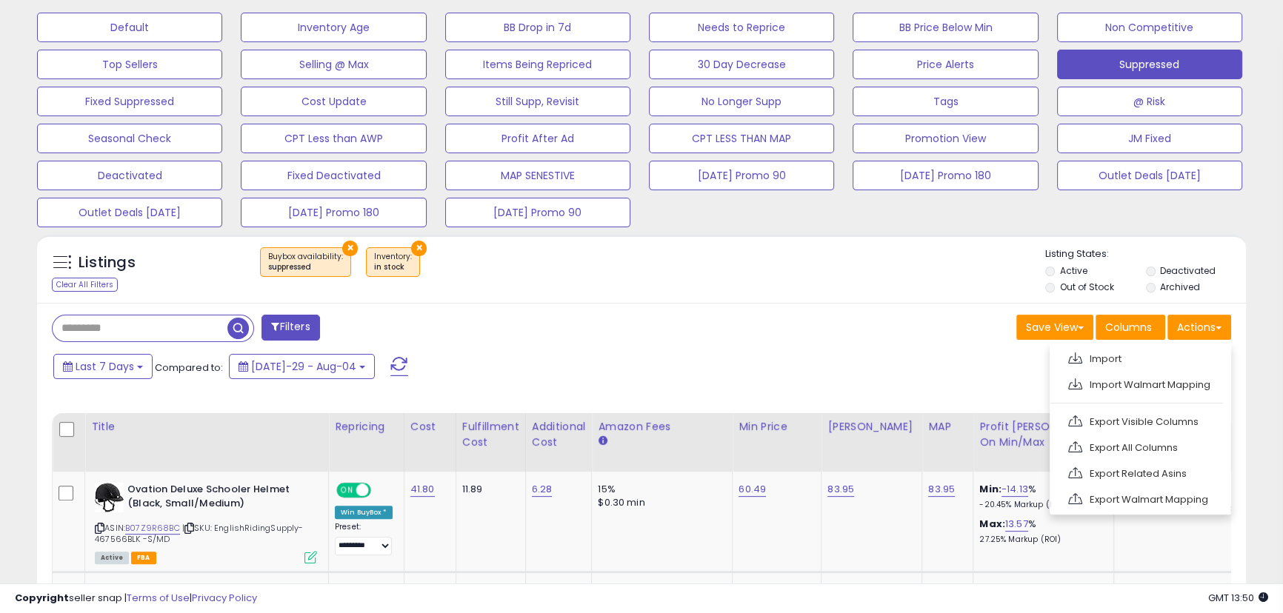
click at [1141, 416] on link "Export Visible Columns" at bounding box center [1139, 421] width 162 height 23
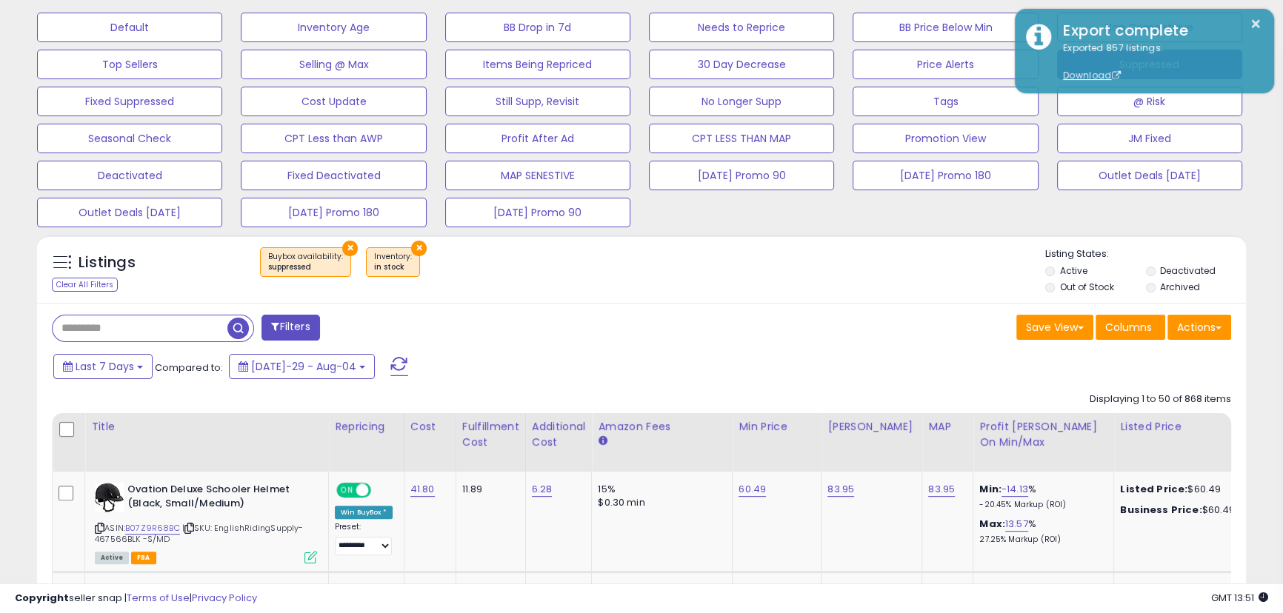
click at [1250, 19] on button "×" at bounding box center [1256, 24] width 12 height 19
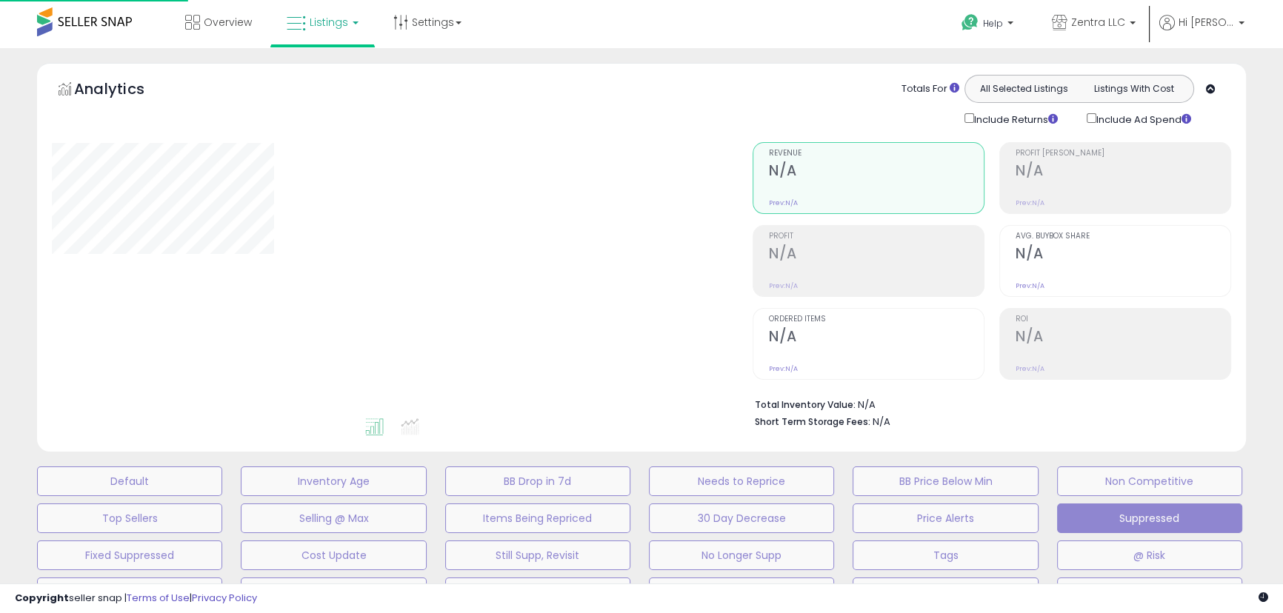
scroll to position [454, 0]
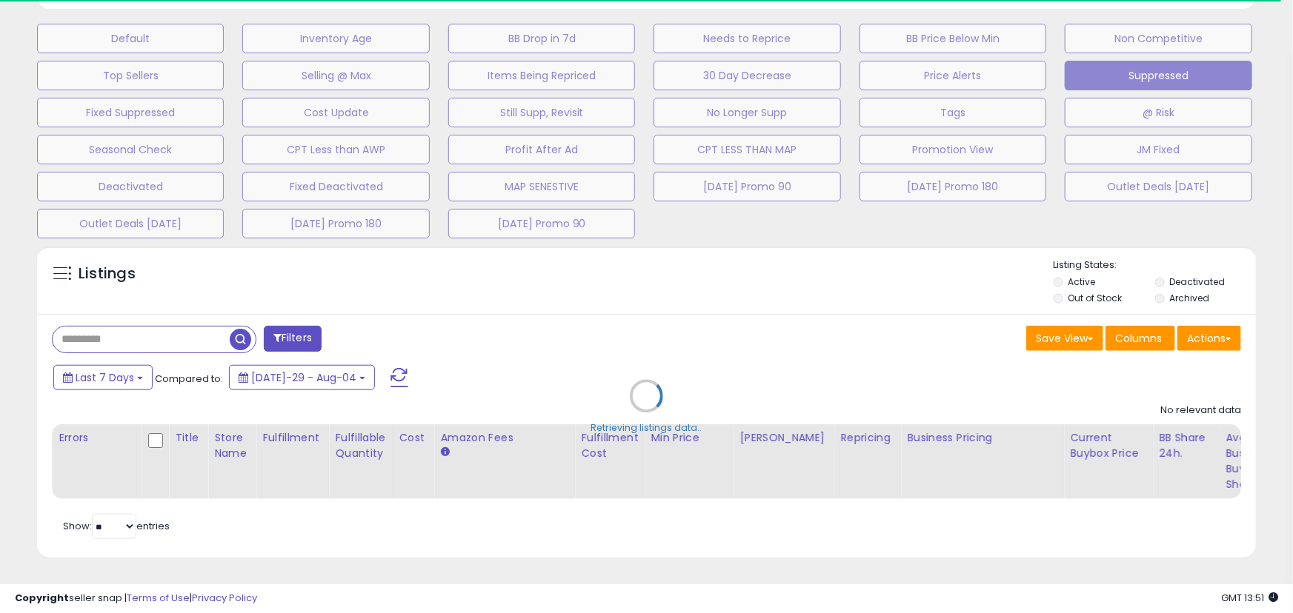
select select "**"
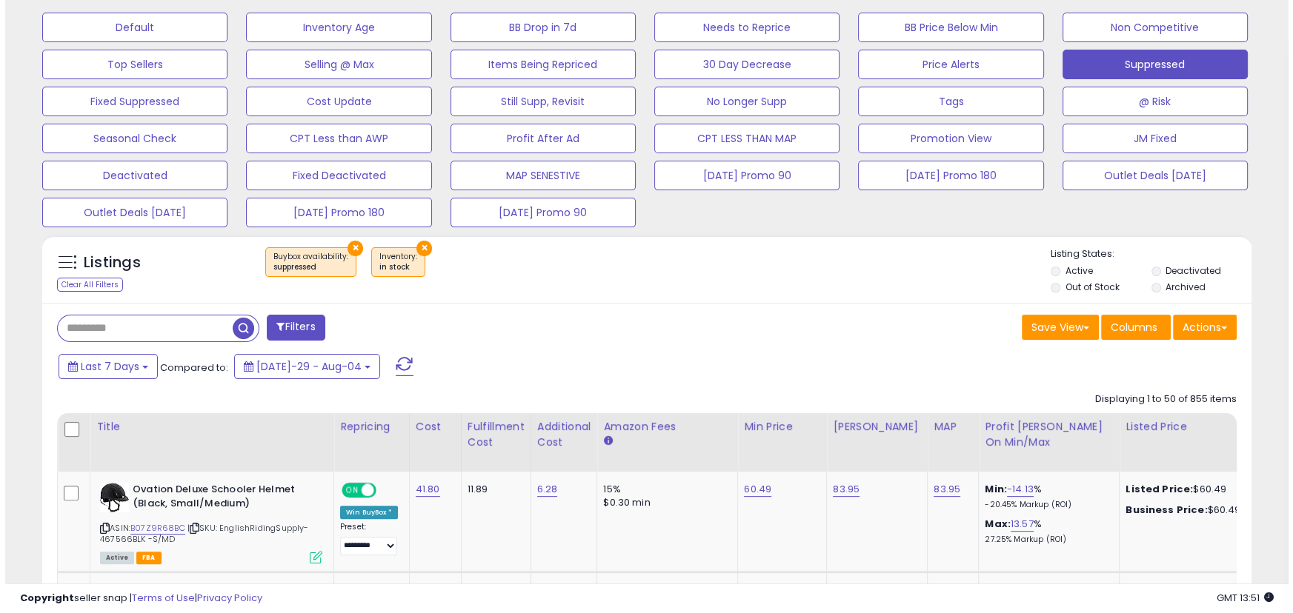
scroll to position [304, 700]
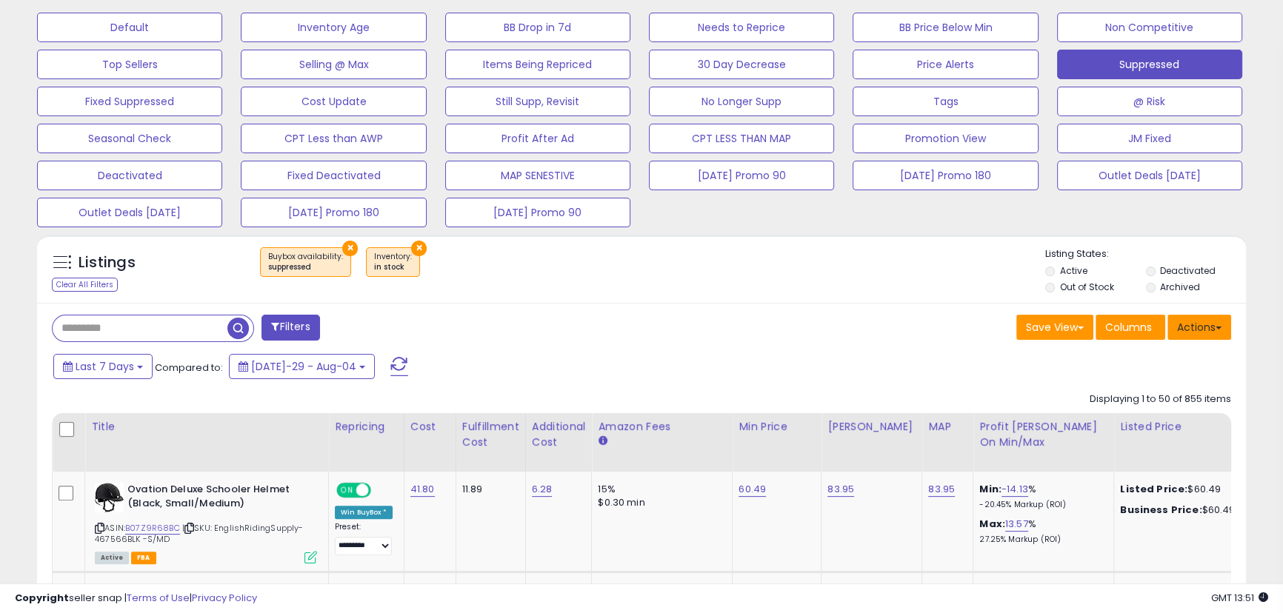
click at [1211, 319] on button "Actions" at bounding box center [1200, 327] width 64 height 25
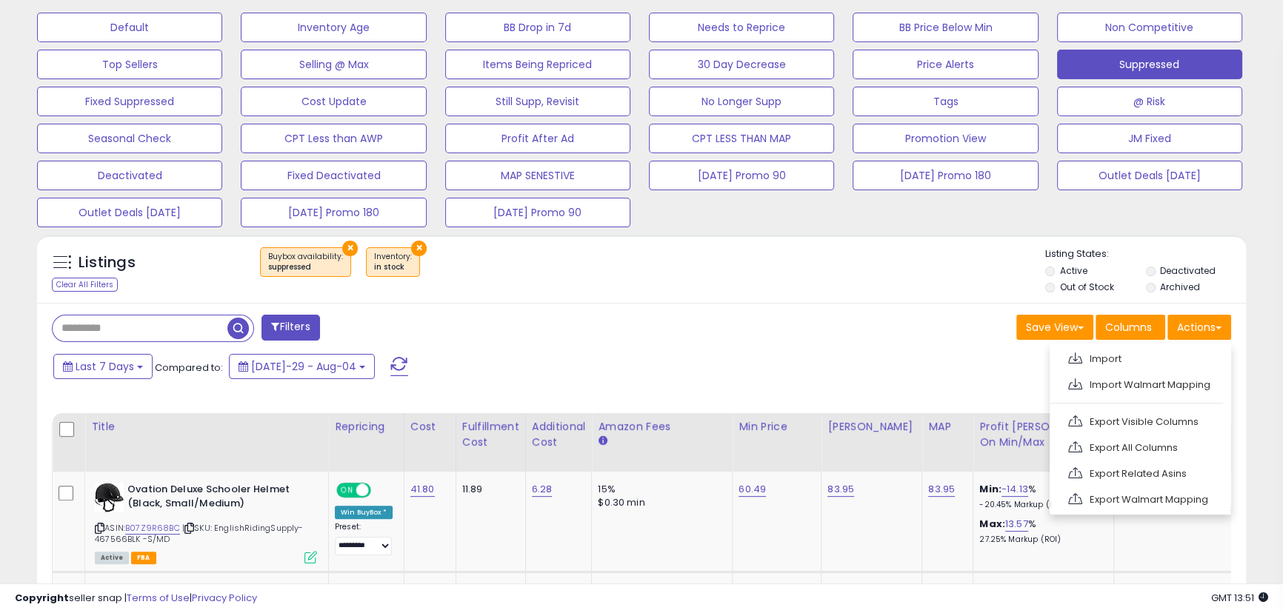
click at [1165, 419] on link "Export Visible Columns" at bounding box center [1139, 421] width 162 height 23
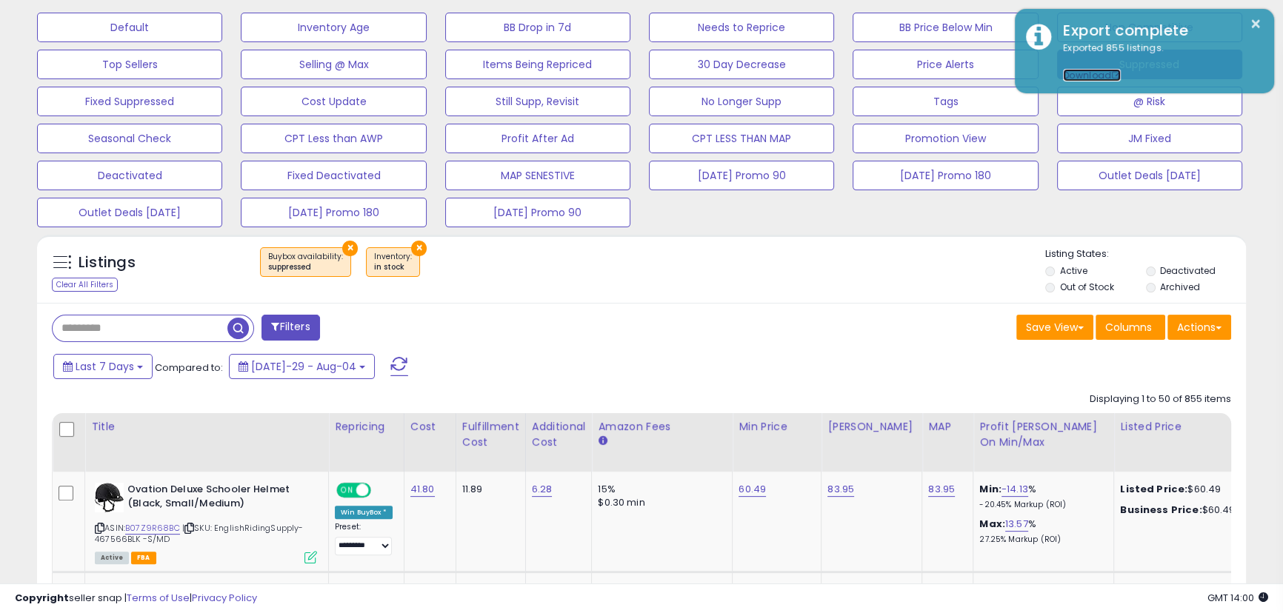
click at [1112, 72] on span at bounding box center [1116, 75] width 9 height 9
click at [1189, 318] on button "Actions" at bounding box center [1200, 327] width 64 height 25
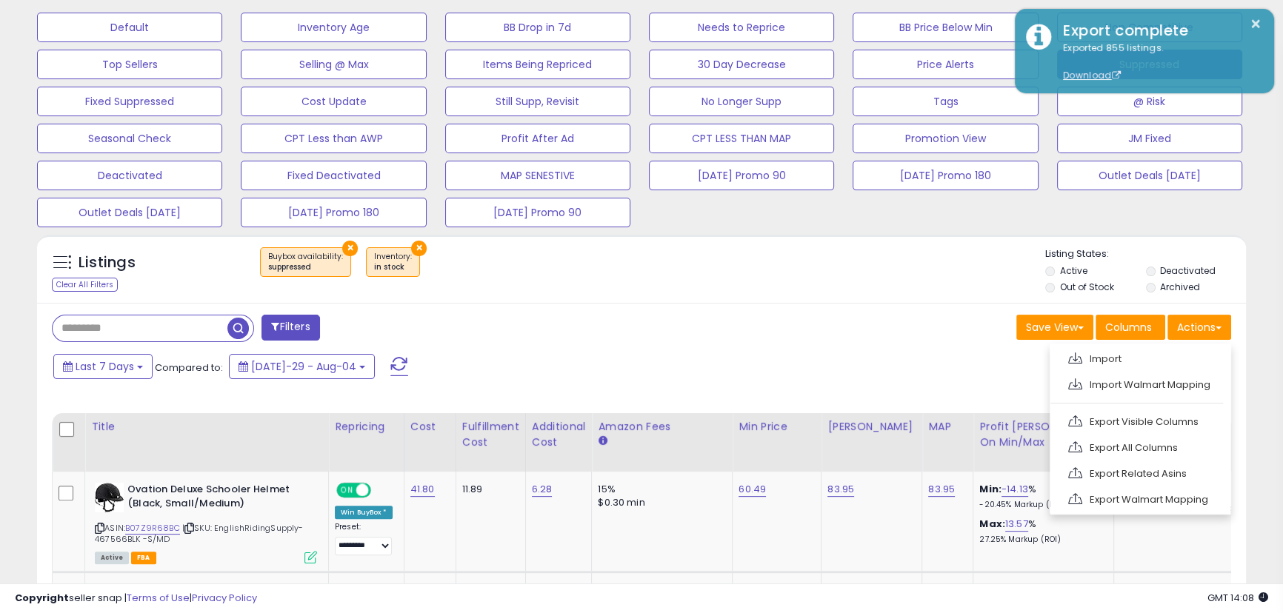
click at [1128, 361] on link "Import" at bounding box center [1139, 358] width 162 height 23
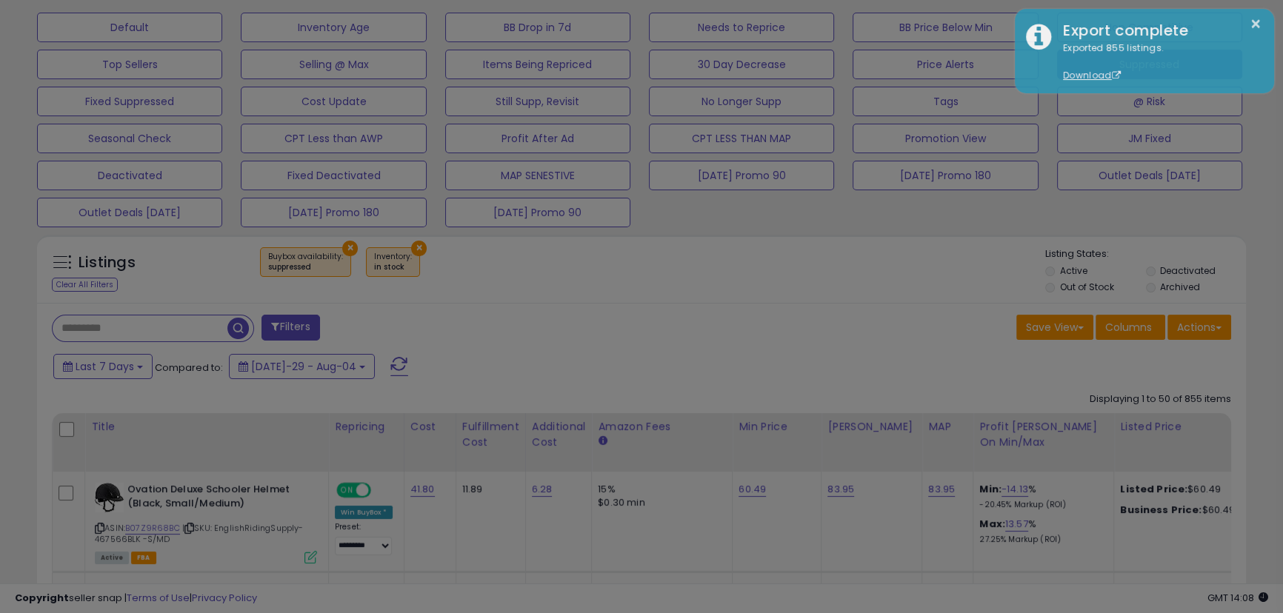
scroll to position [304, 707]
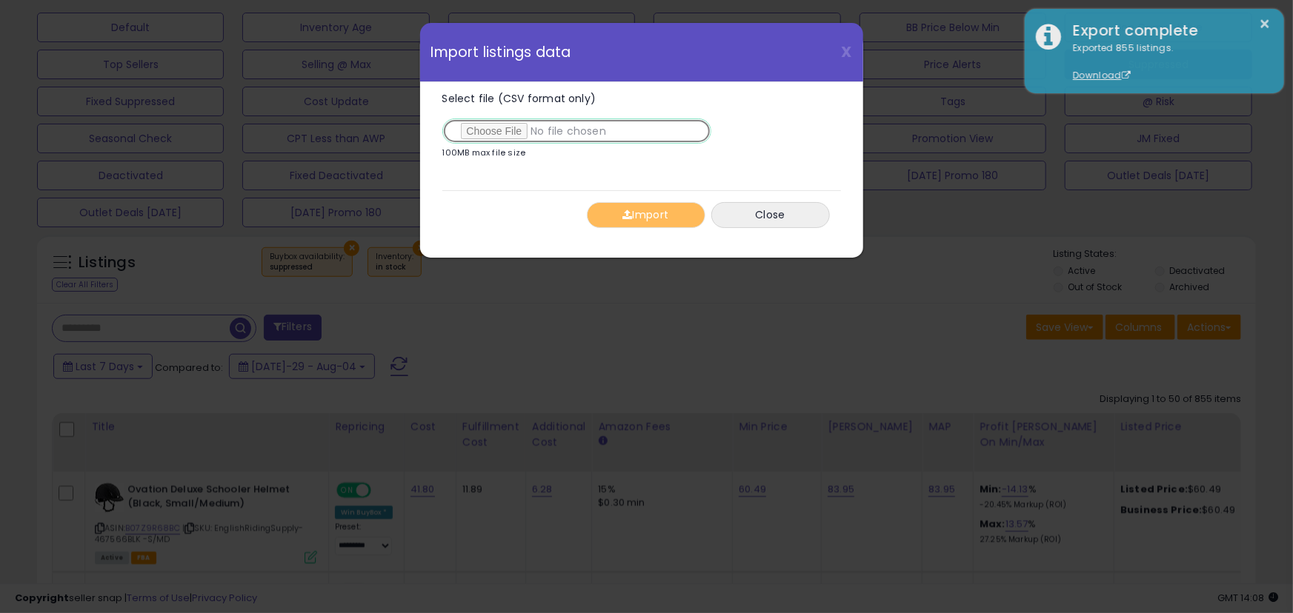
click at [489, 133] on input "Select file (CSV format only)" at bounding box center [576, 131] width 269 height 25
type input "**********"
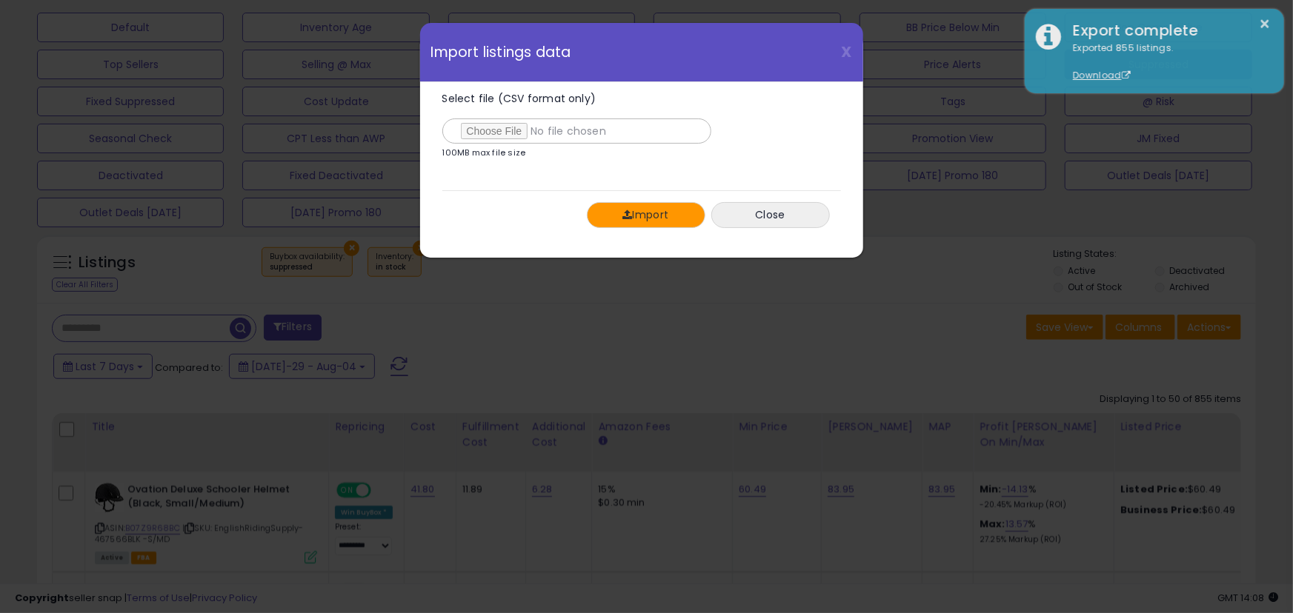
click at [635, 217] on button "Import" at bounding box center [646, 215] width 119 height 26
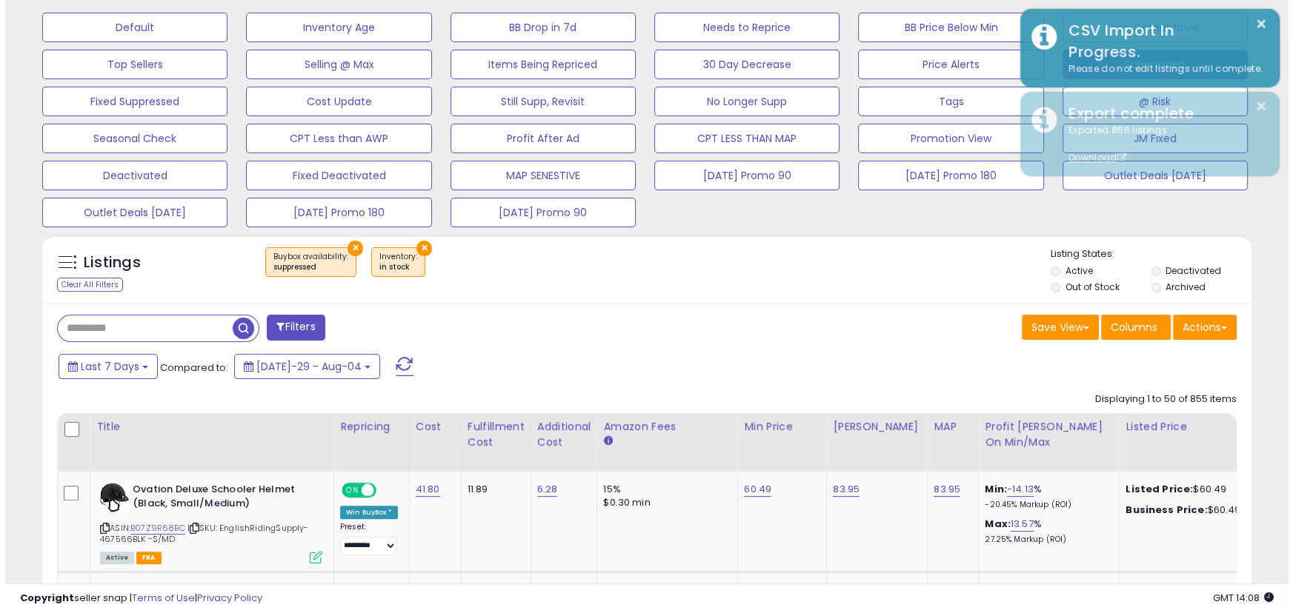
scroll to position [740610, 740212]
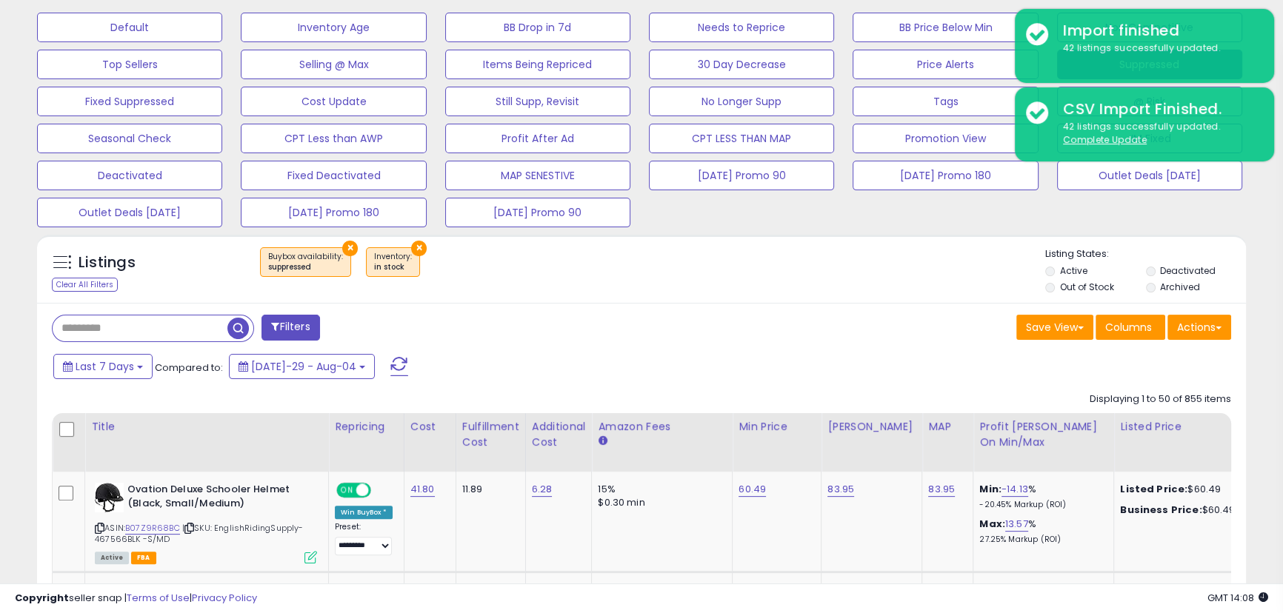
click at [1071, 142] on u "Complete Update" at bounding box center [1105, 139] width 84 height 13
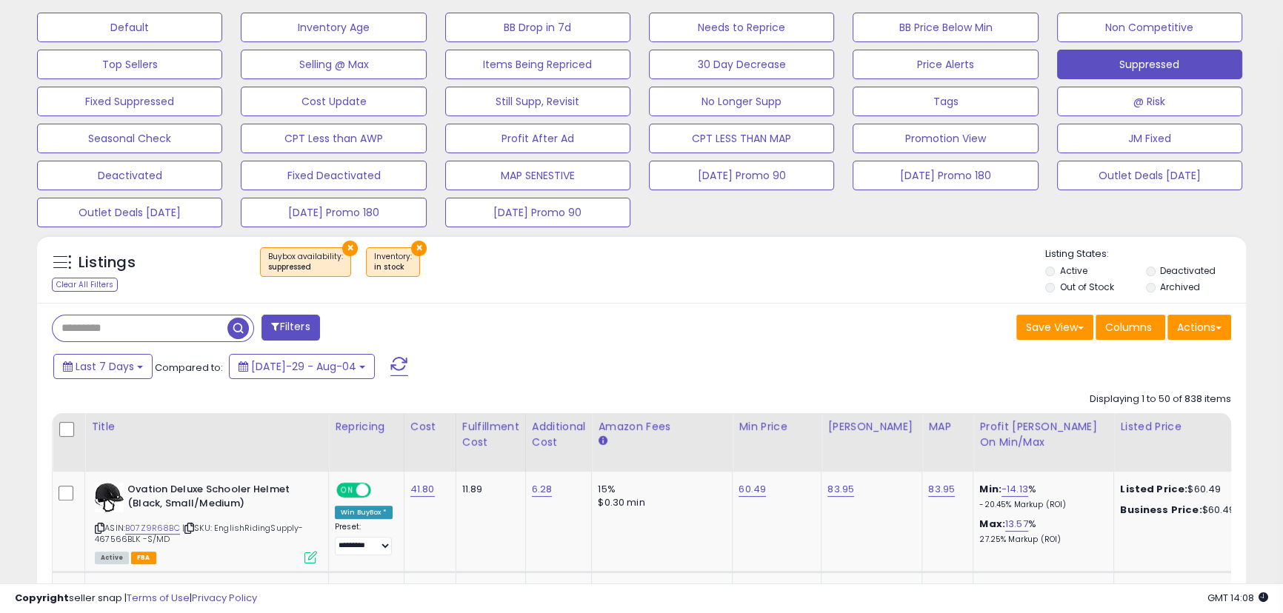
scroll to position [304, 700]
